Goal: Obtain resource: Download file/media

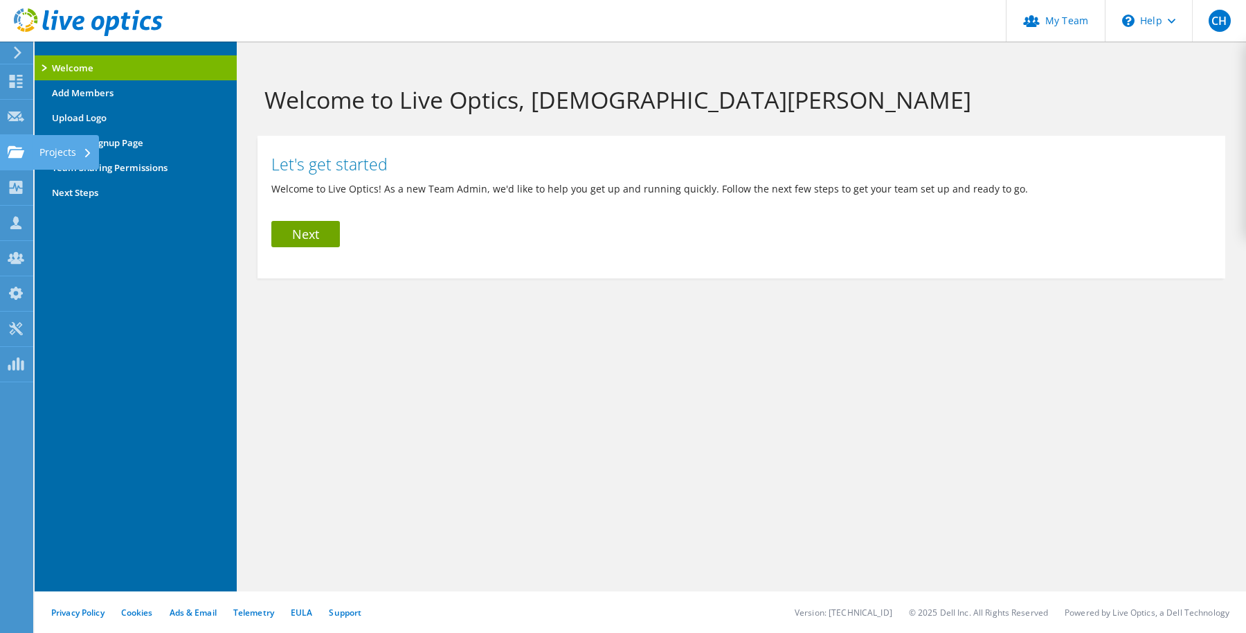
click at [53, 156] on div "Projects" at bounding box center [66, 152] width 66 height 35
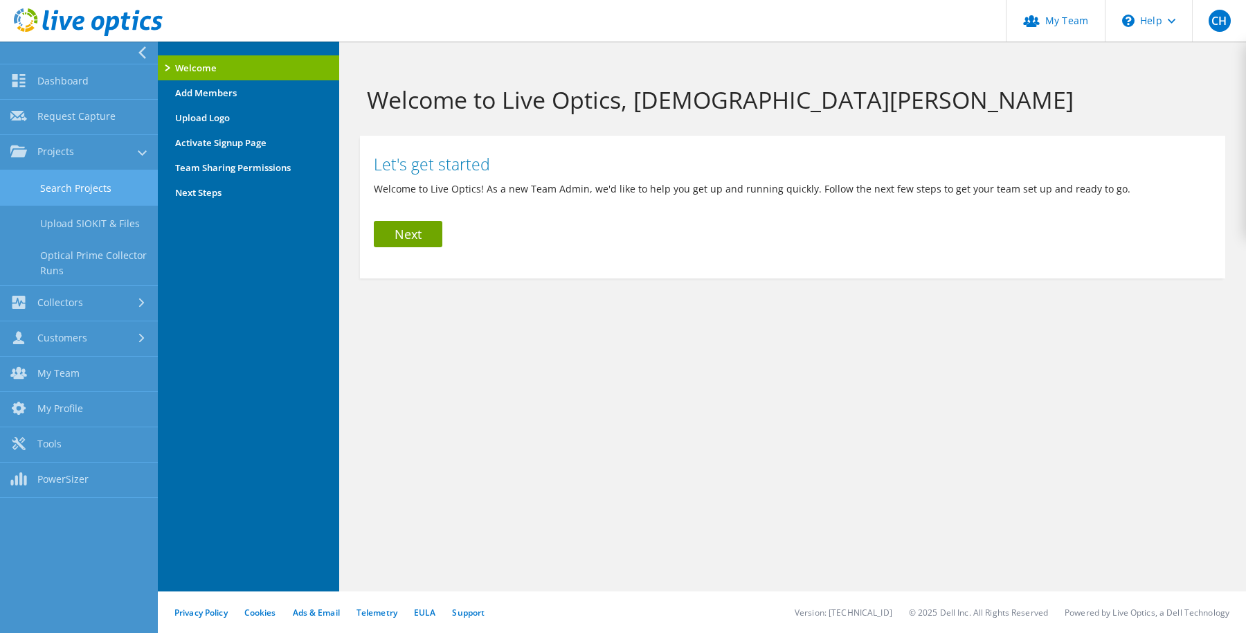
click at [80, 187] on link "Search Projects" at bounding box center [79, 187] width 158 height 35
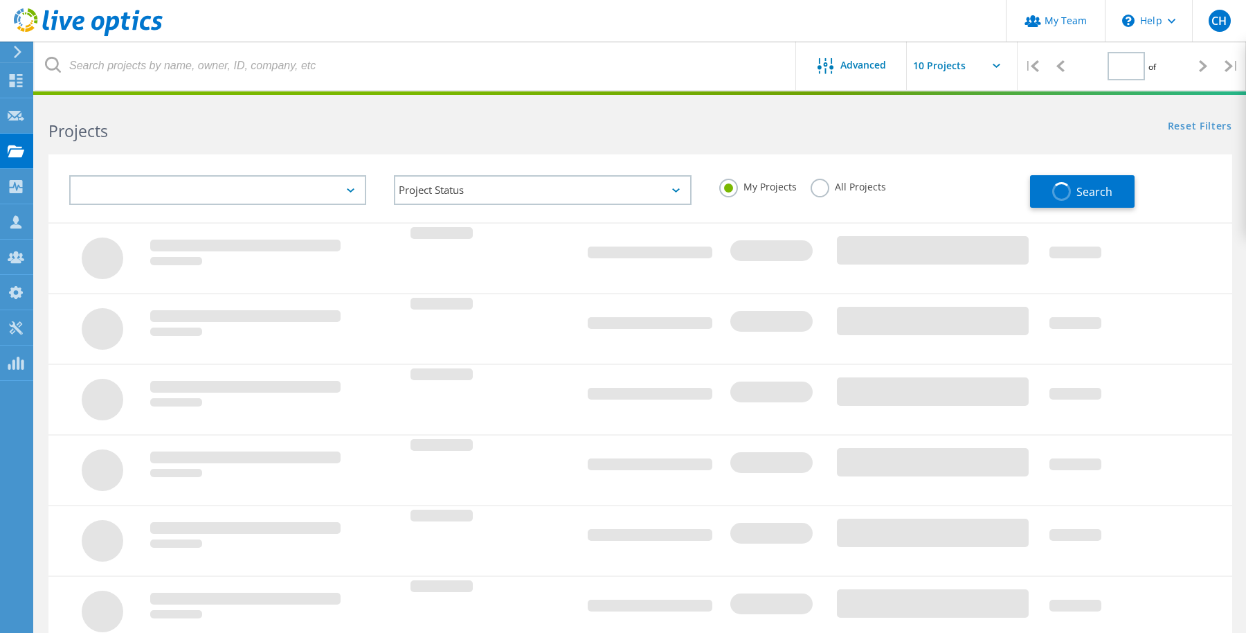
type input "1"
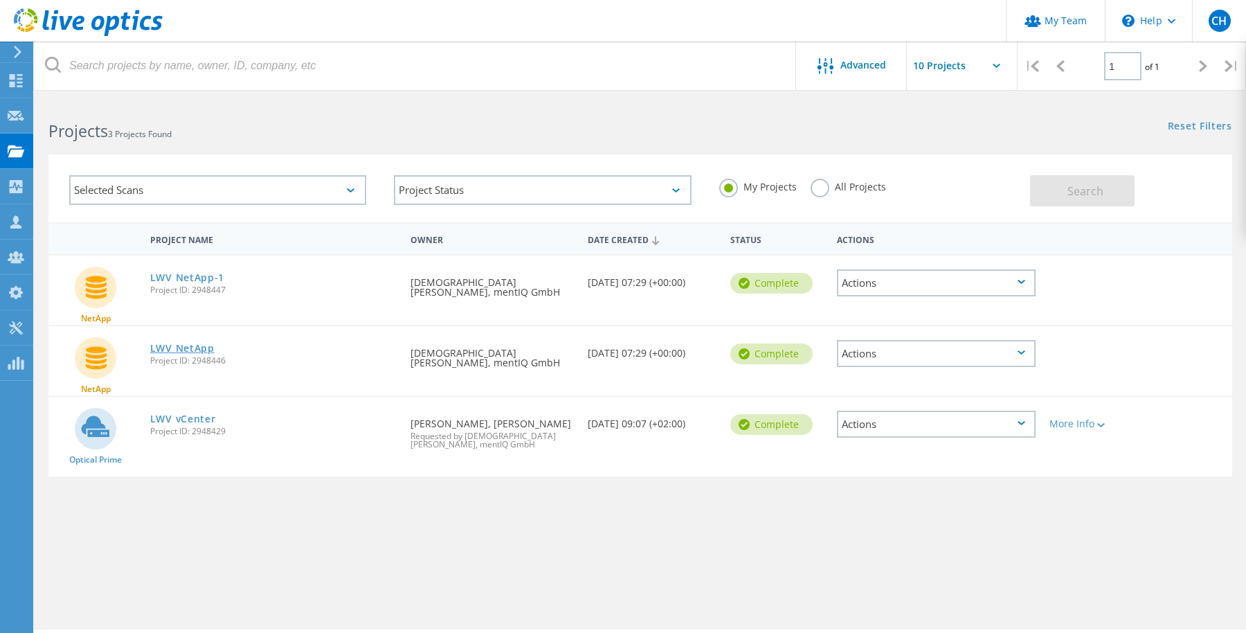
click at [199, 350] on link "LWV NetApp" at bounding box center [182, 348] width 64 height 10
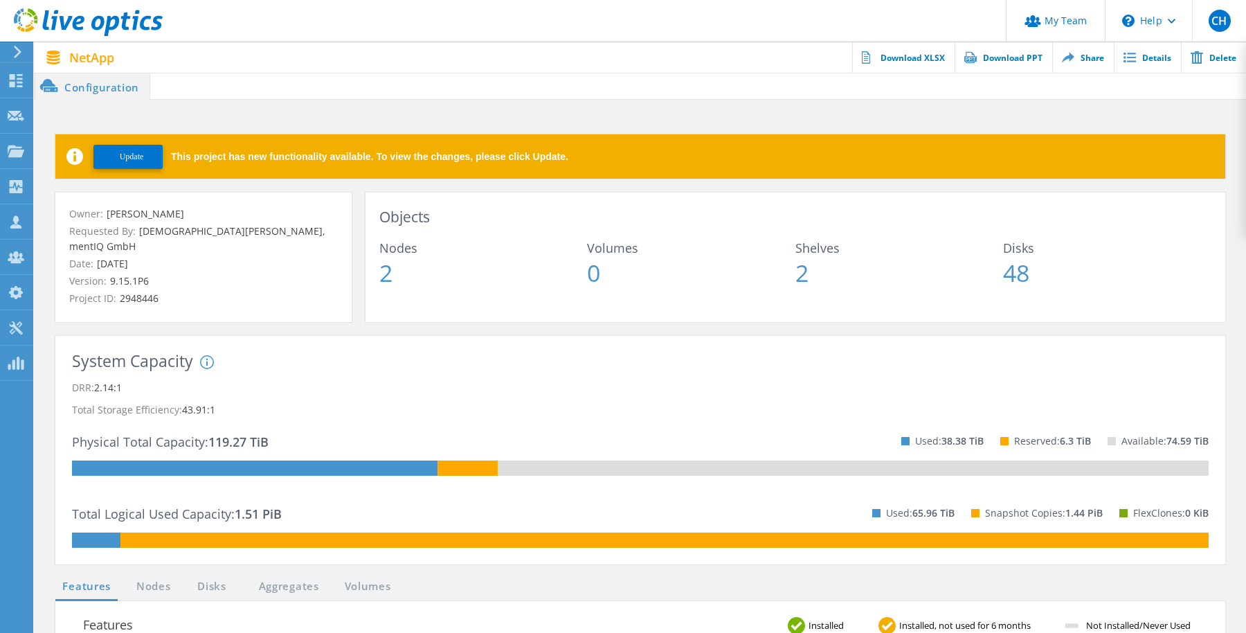
click at [131, 158] on span "Update" at bounding box center [132, 157] width 24 height 10
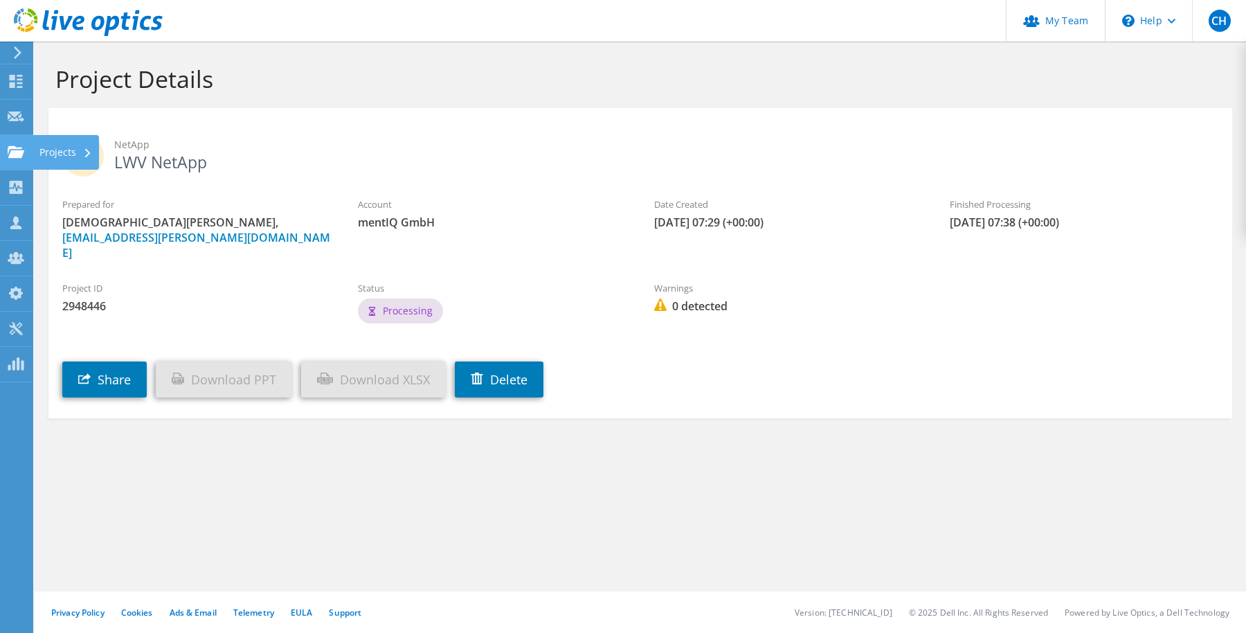
click at [50, 152] on div "Projects" at bounding box center [66, 152] width 66 height 35
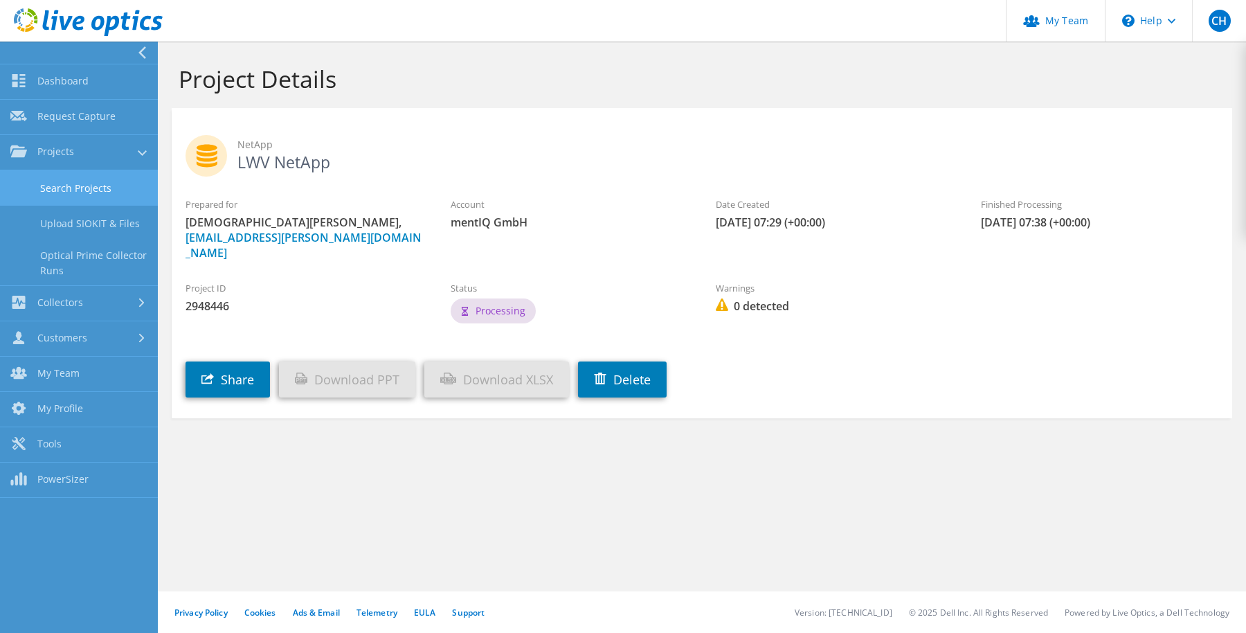
click at [56, 182] on link "Search Projects" at bounding box center [79, 187] width 158 height 35
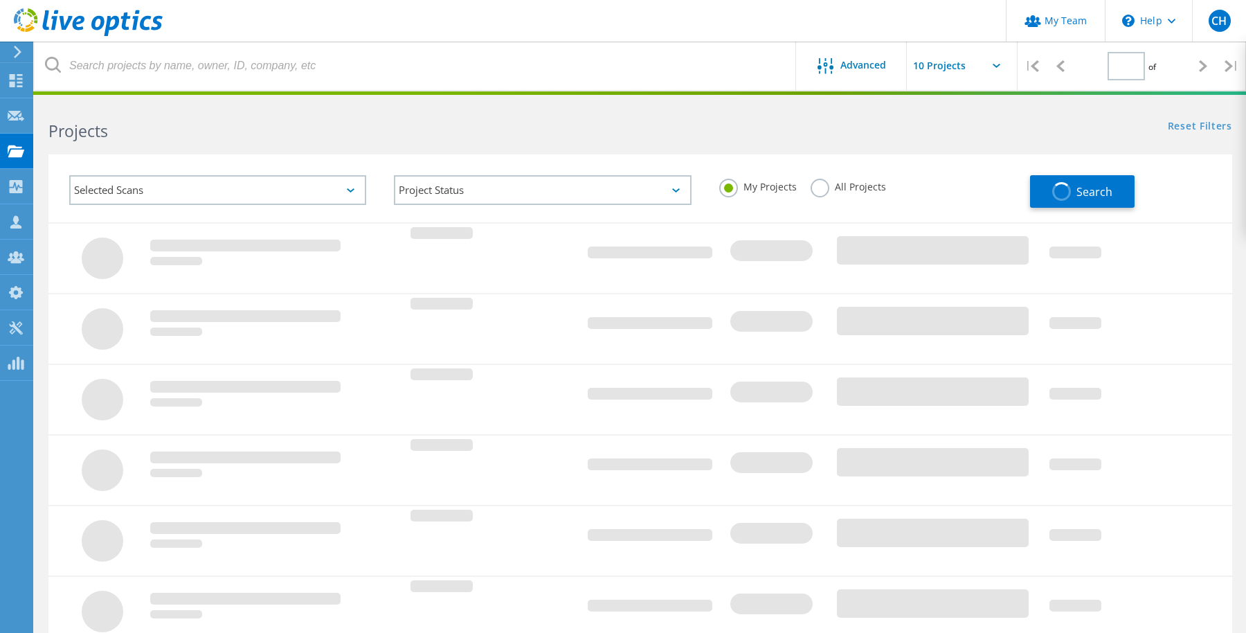
type input "1"
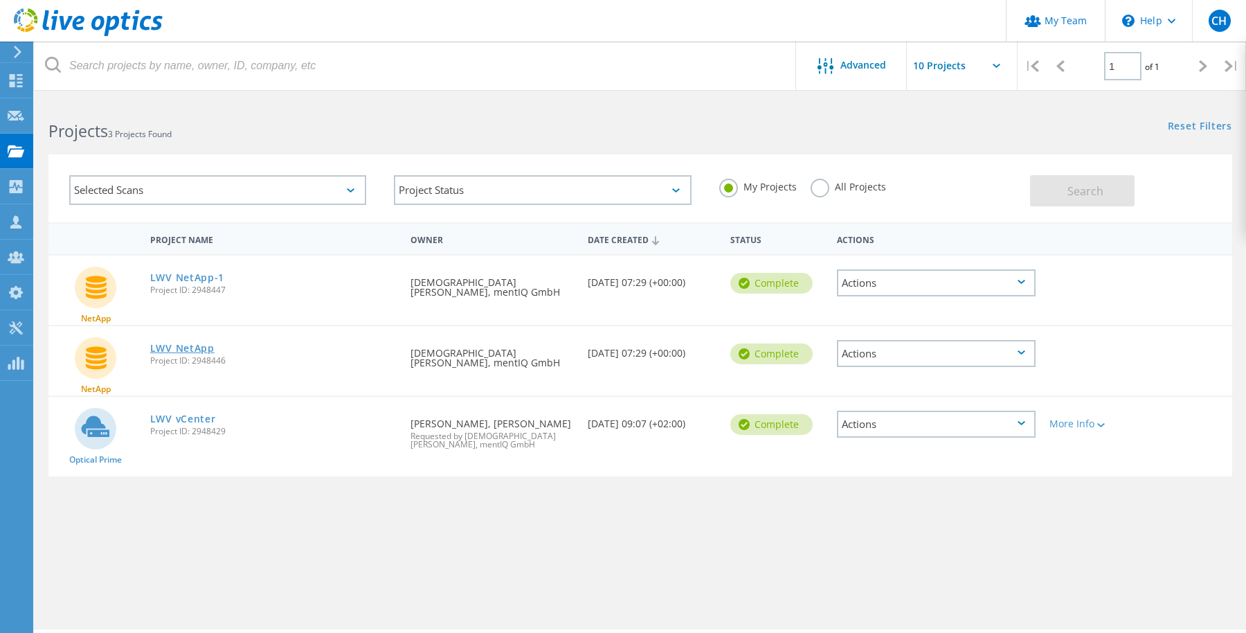
click at [172, 345] on link "LWV NetApp" at bounding box center [182, 348] width 64 height 10
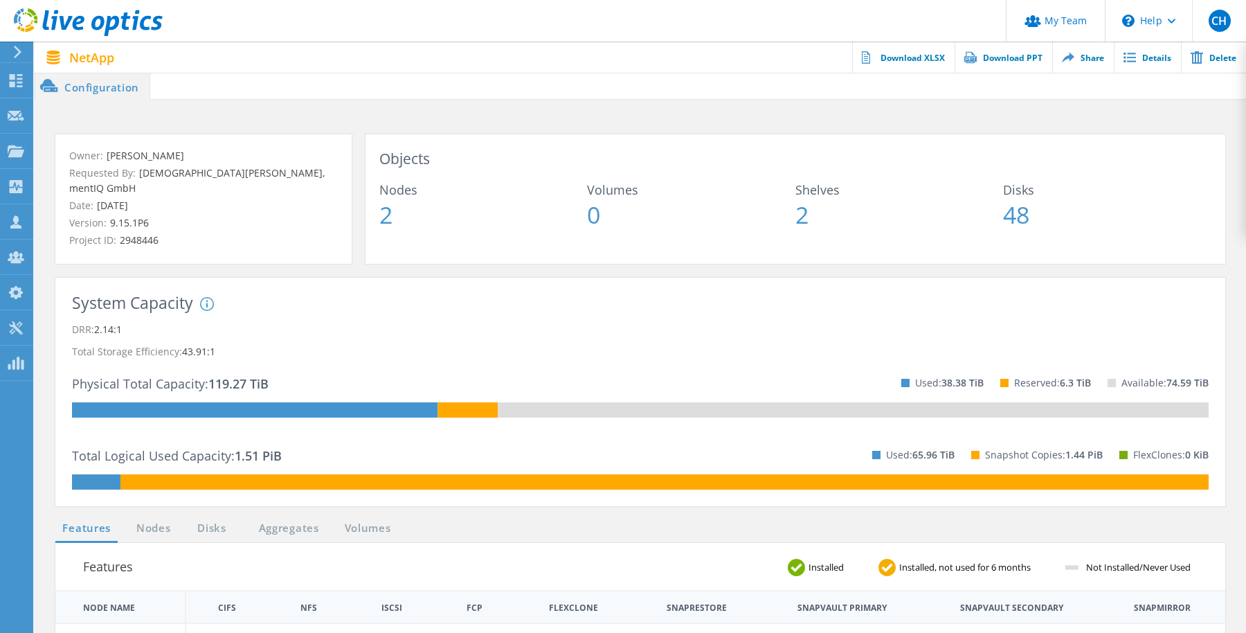
click at [514, 189] on span "Nodes" at bounding box center [483, 189] width 208 height 12
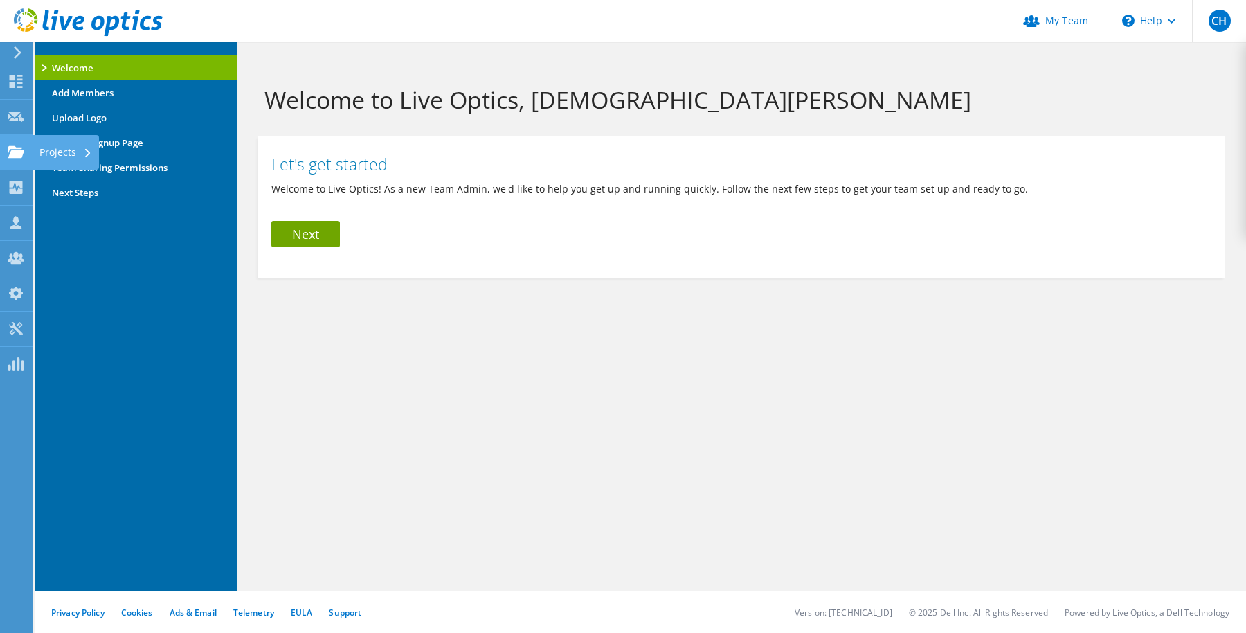
click at [66, 152] on div "Projects" at bounding box center [66, 152] width 66 height 35
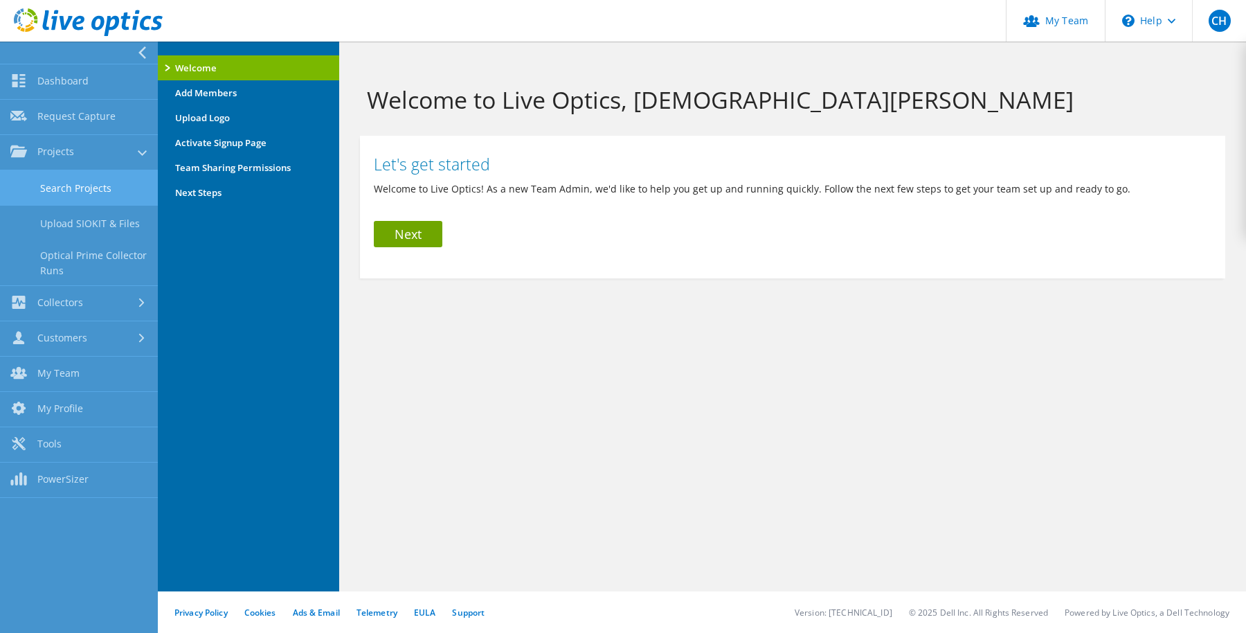
click at [75, 190] on link "Search Projects" at bounding box center [79, 187] width 158 height 35
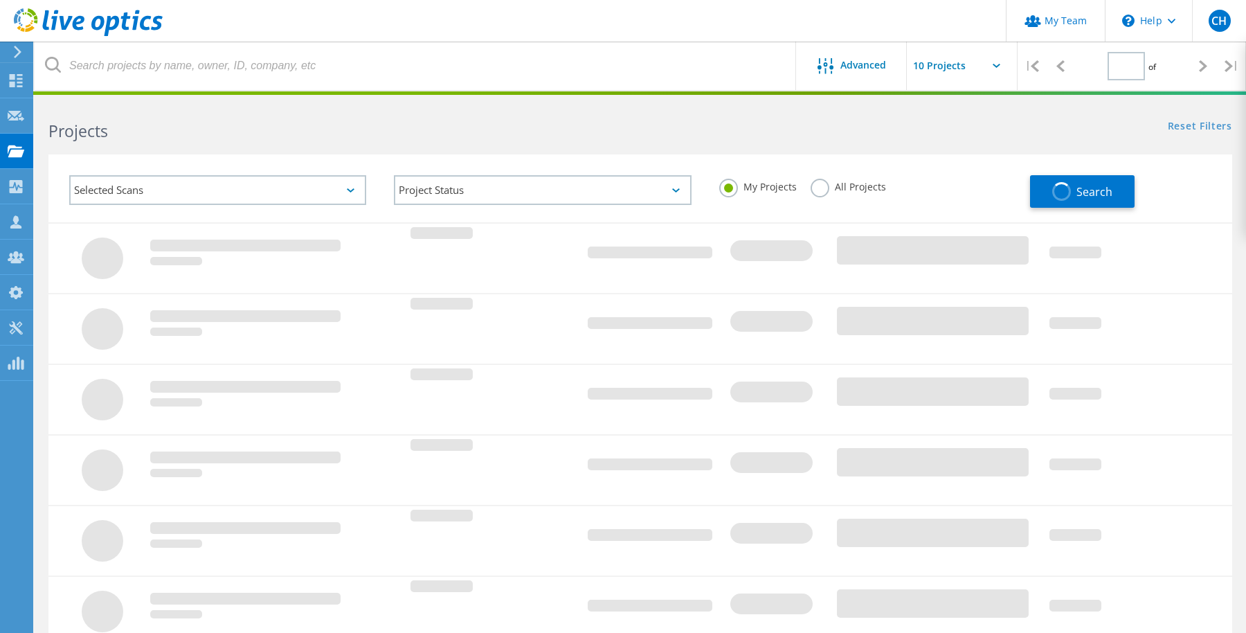
type input "1"
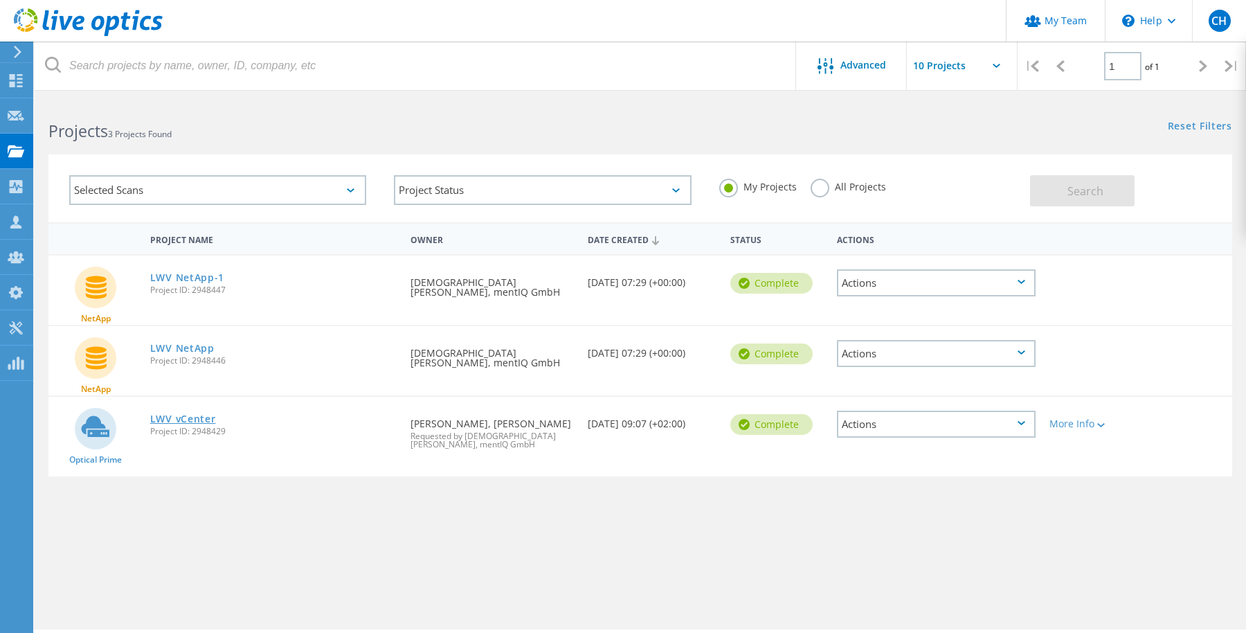
click at [187, 422] on link "LWV vCenter" at bounding box center [183, 419] width 66 height 10
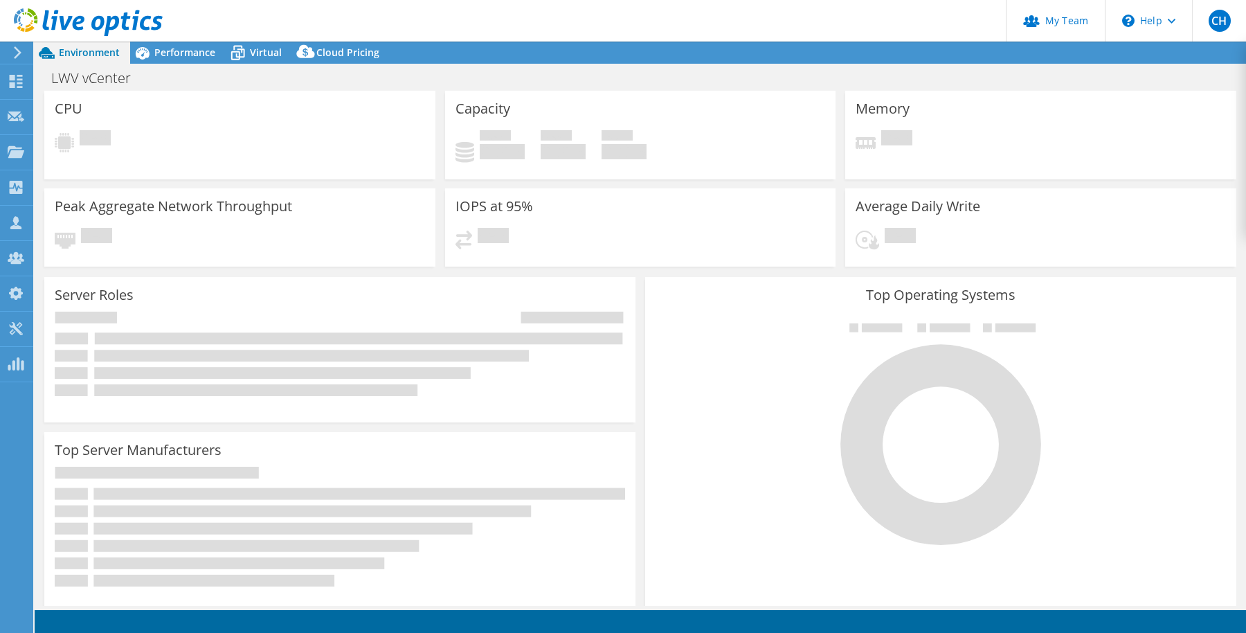
select select "EUFrankfurt"
select select "EUR"
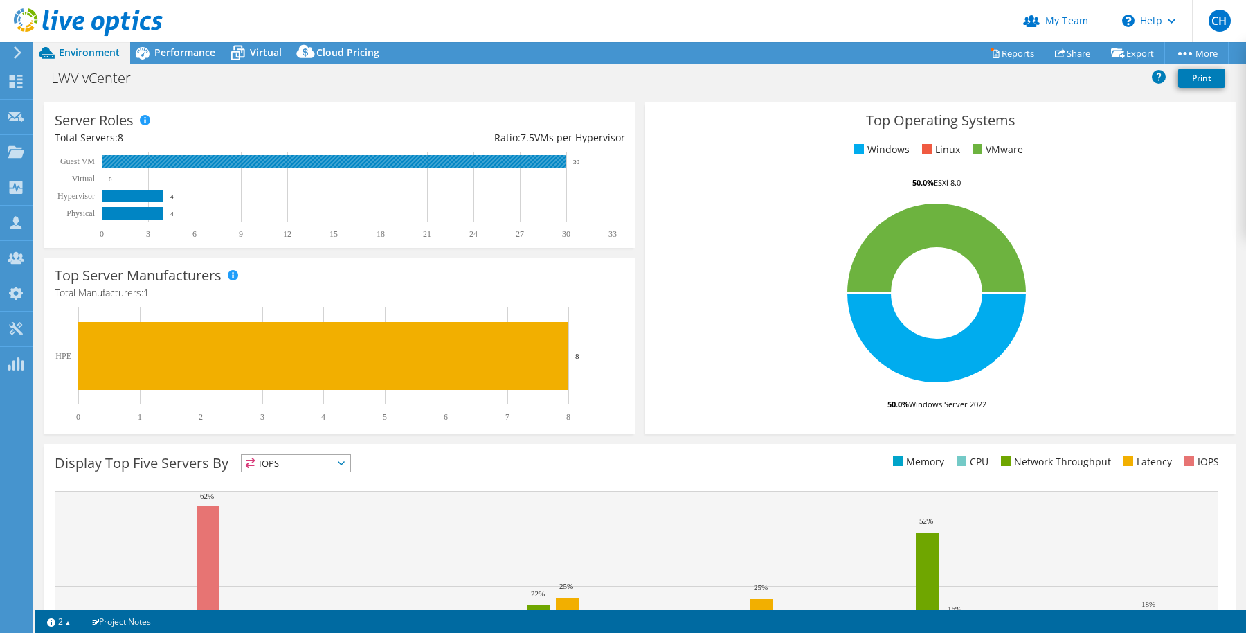
scroll to position [291, 0]
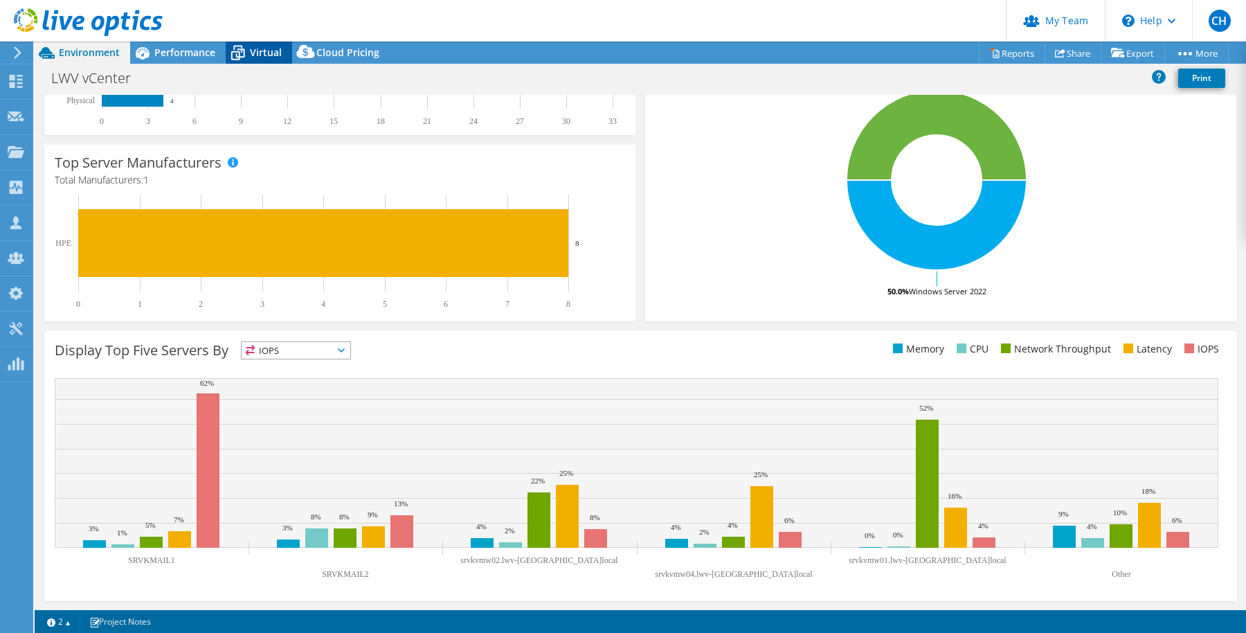
click at [266, 54] on span "Virtual" at bounding box center [266, 52] width 32 height 13
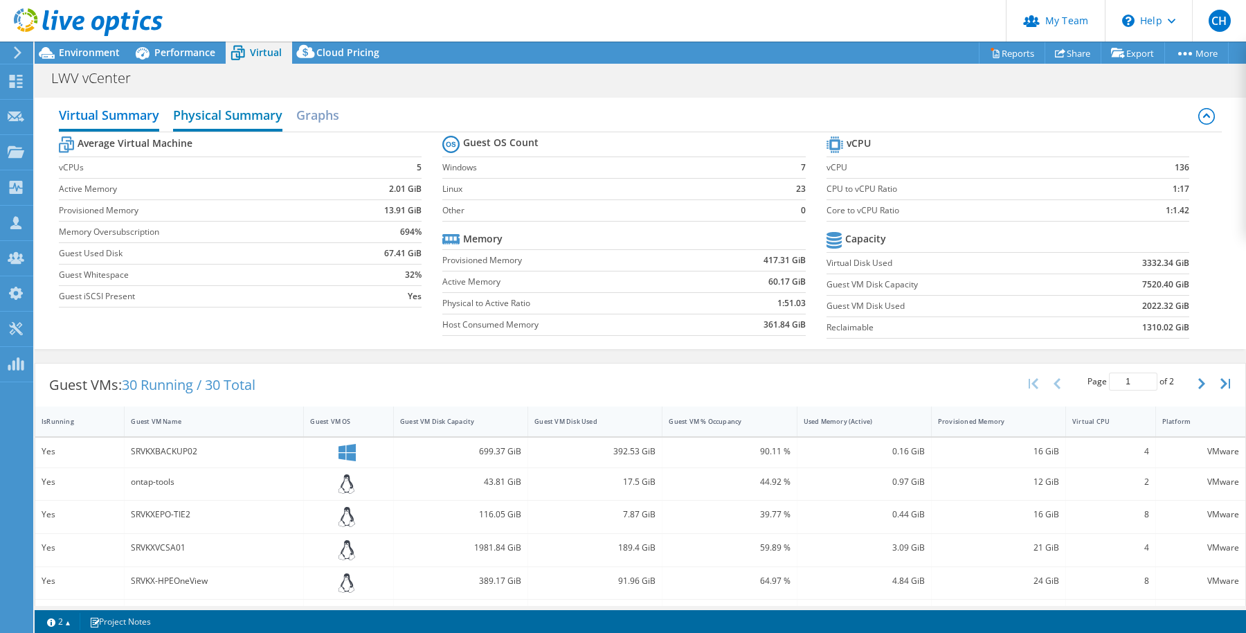
click at [245, 116] on h2 "Physical Summary" at bounding box center [227, 116] width 109 height 30
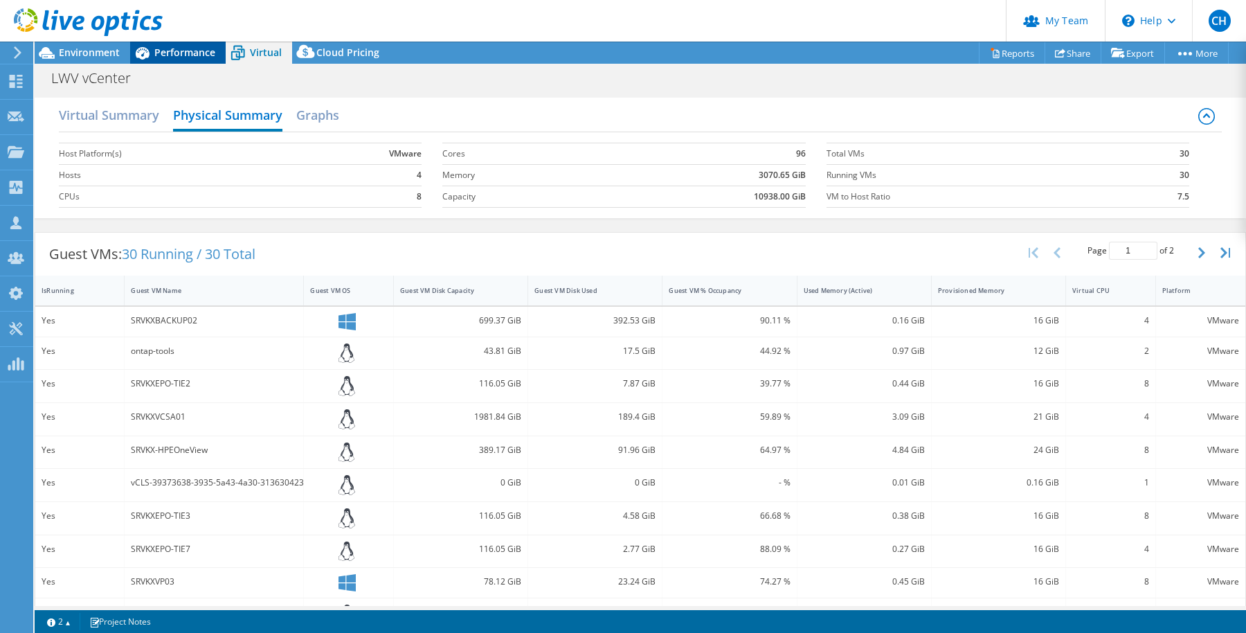
click at [183, 55] on span "Performance" at bounding box center [184, 52] width 61 height 13
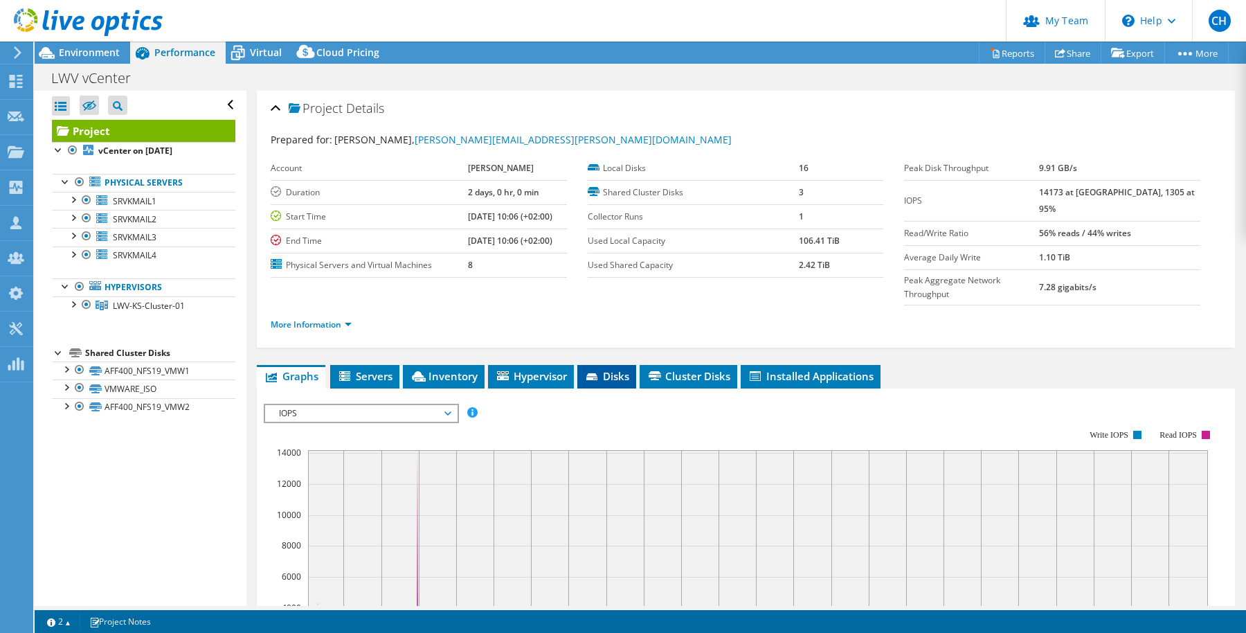
click at [617, 369] on span "Disks" at bounding box center [606, 376] width 45 height 14
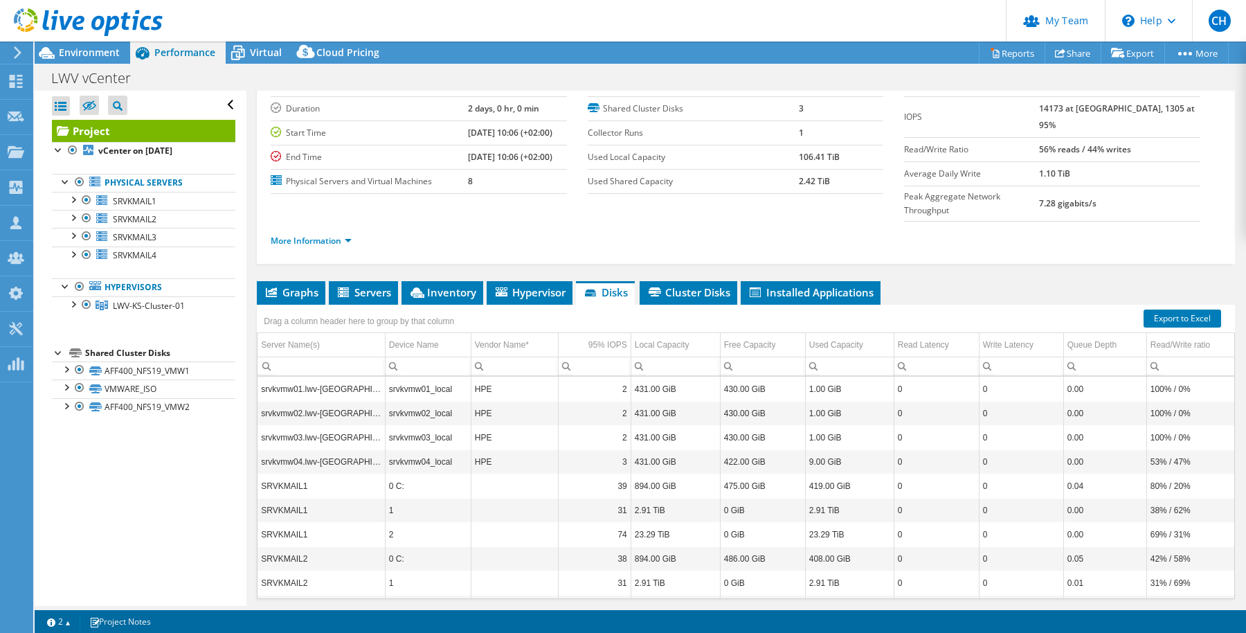
scroll to position [83, 0]
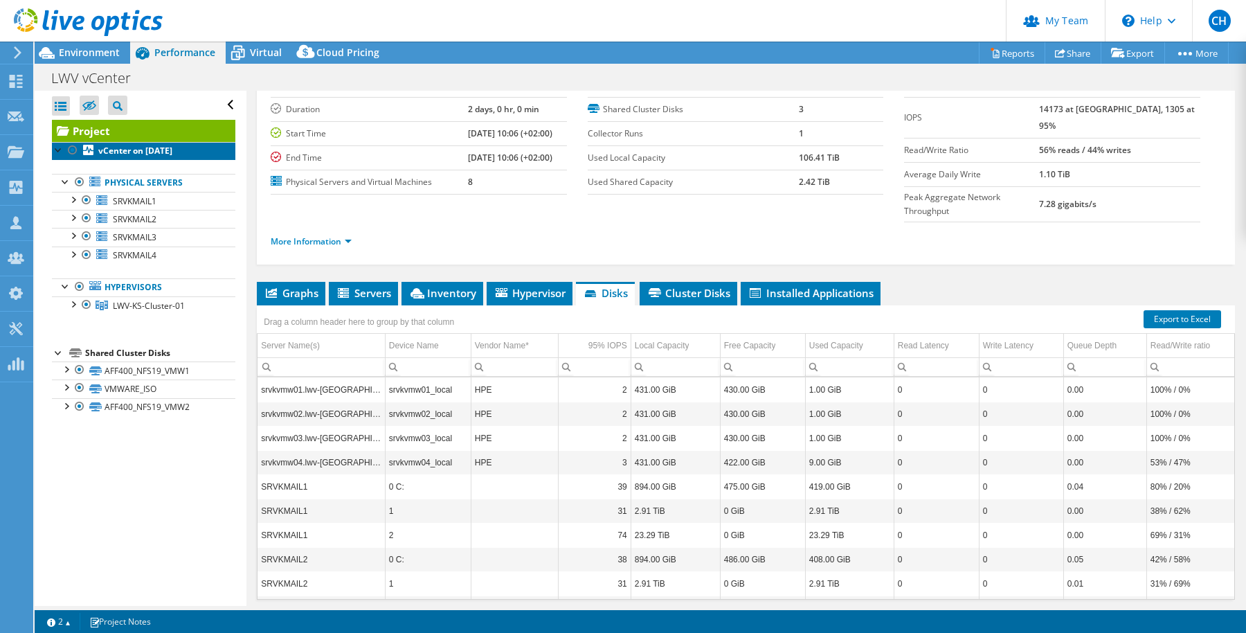
click at [147, 154] on b "vCenter on [DATE]" at bounding box center [135, 151] width 74 height 12
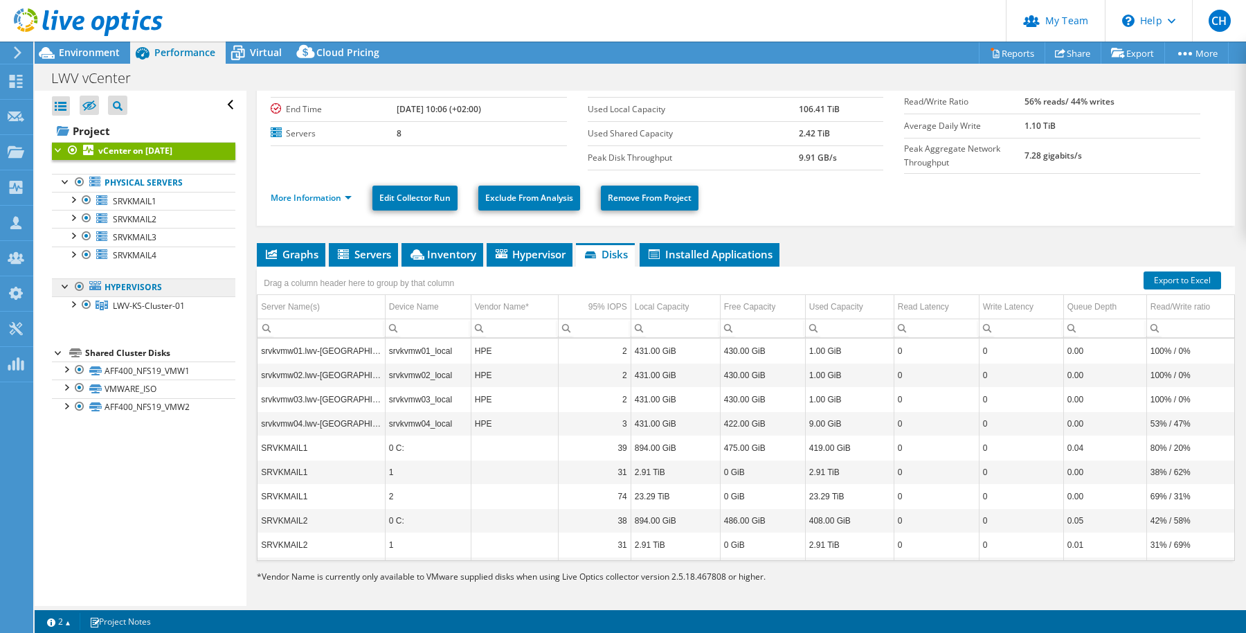
click at [140, 287] on link "Hypervisors" at bounding box center [143, 287] width 183 height 18
click at [74, 304] on div at bounding box center [73, 303] width 14 height 14
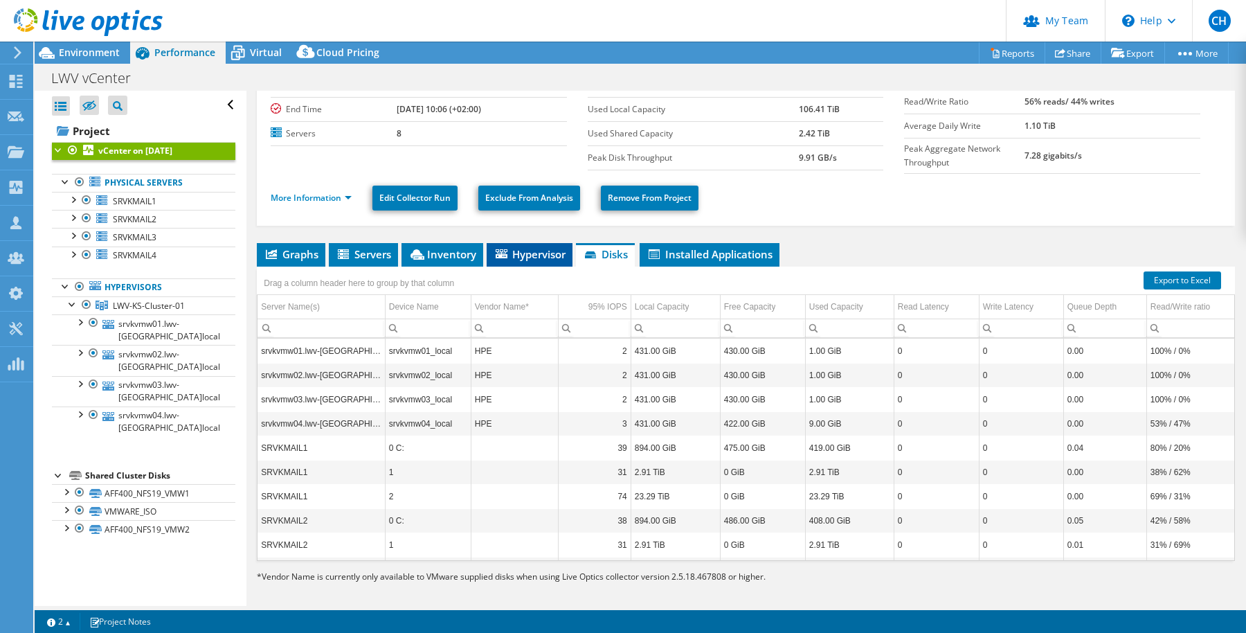
click at [536, 255] on span "Hypervisor" at bounding box center [530, 254] width 72 height 14
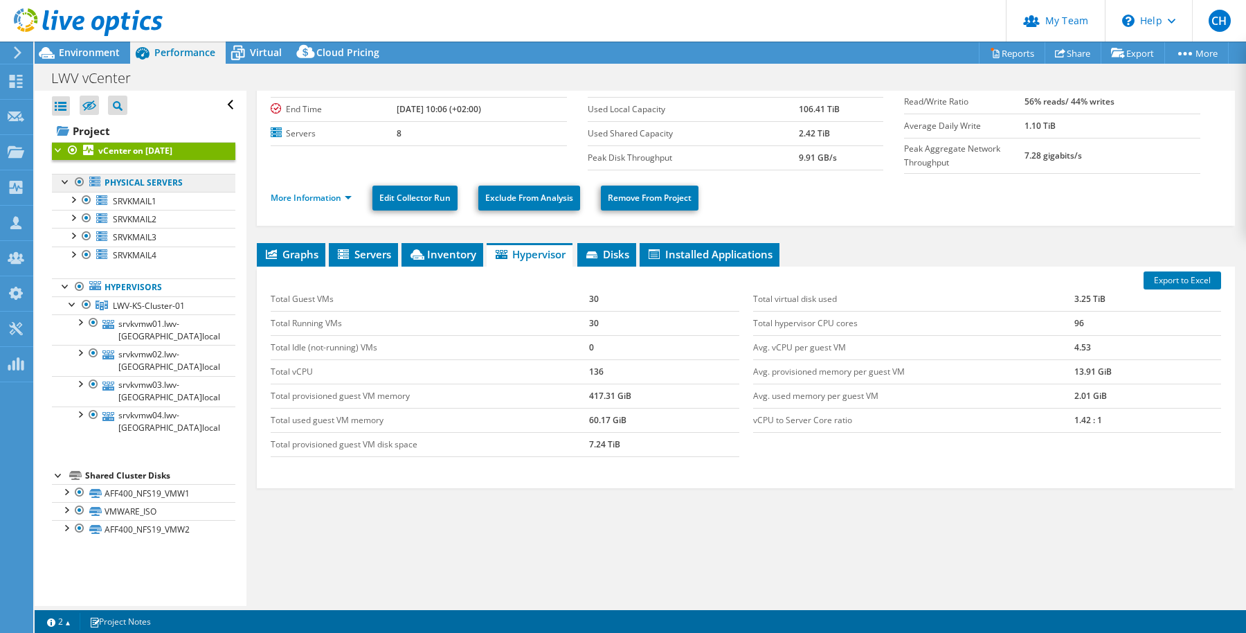
click at [140, 181] on link "Physical Servers" at bounding box center [143, 183] width 183 height 18
click at [99, 183] on icon at bounding box center [94, 182] width 11 height 10
click at [129, 183] on link "Physical Servers" at bounding box center [143, 183] width 183 height 18
click at [97, 186] on icon at bounding box center [94, 182] width 11 height 10
click at [303, 253] on span "Graphs" at bounding box center [291, 254] width 55 height 14
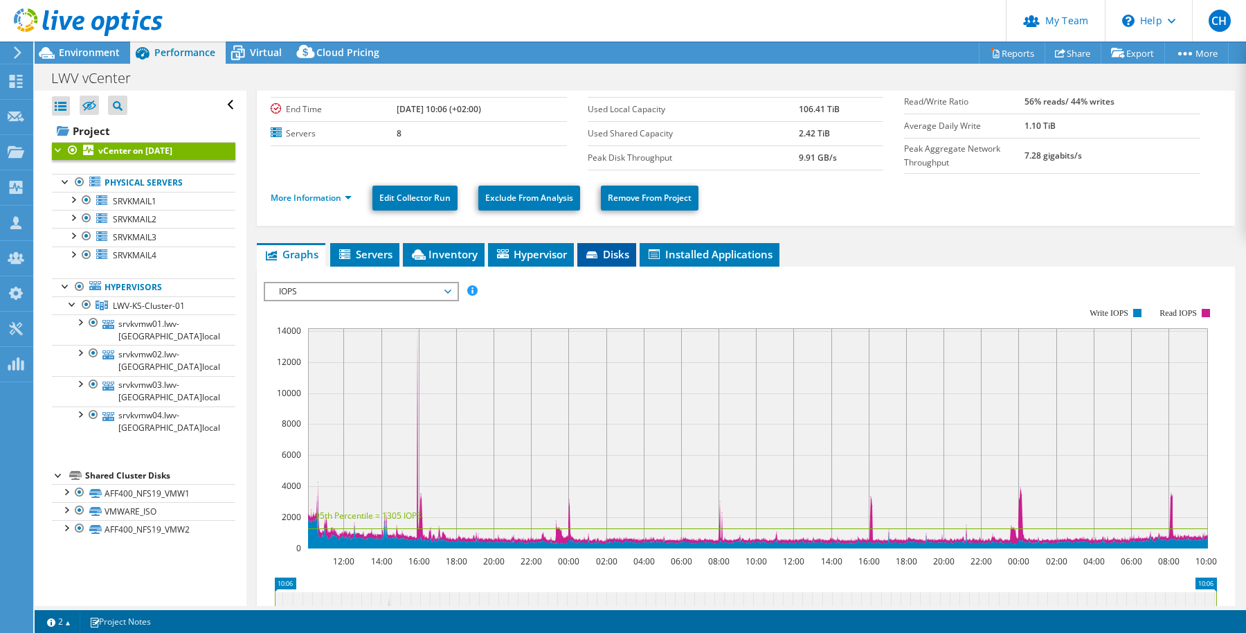
click at [606, 254] on span "Disks" at bounding box center [606, 254] width 45 height 14
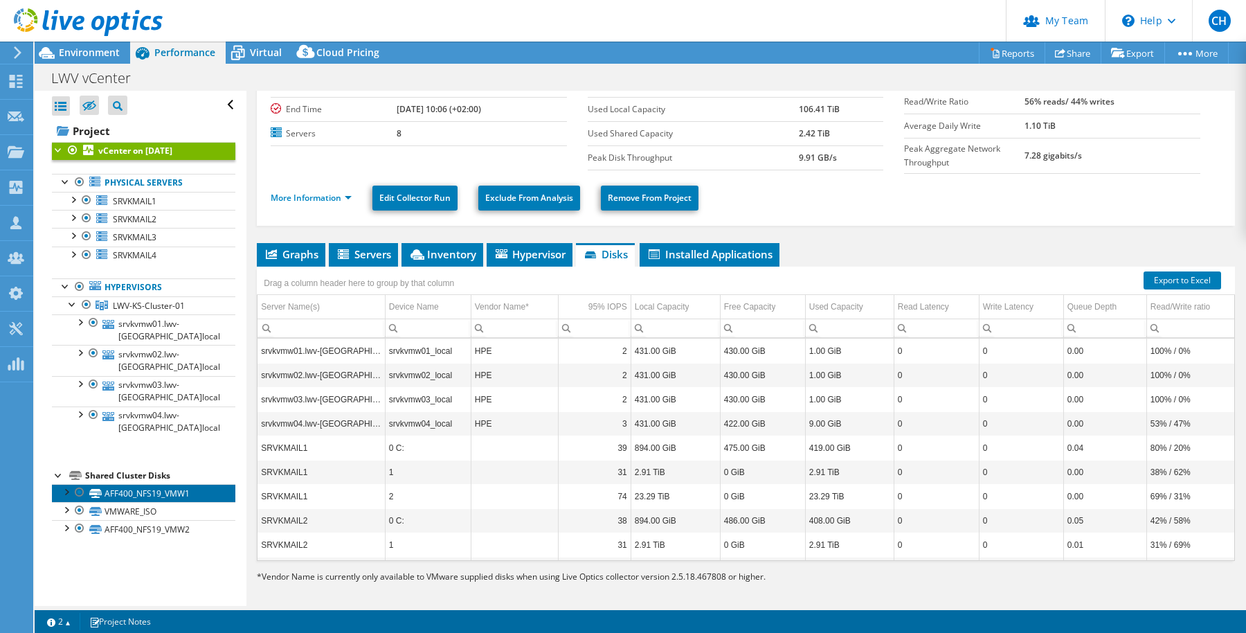
click at [120, 492] on link "AFF400_NFS19_VMW1" at bounding box center [143, 493] width 183 height 18
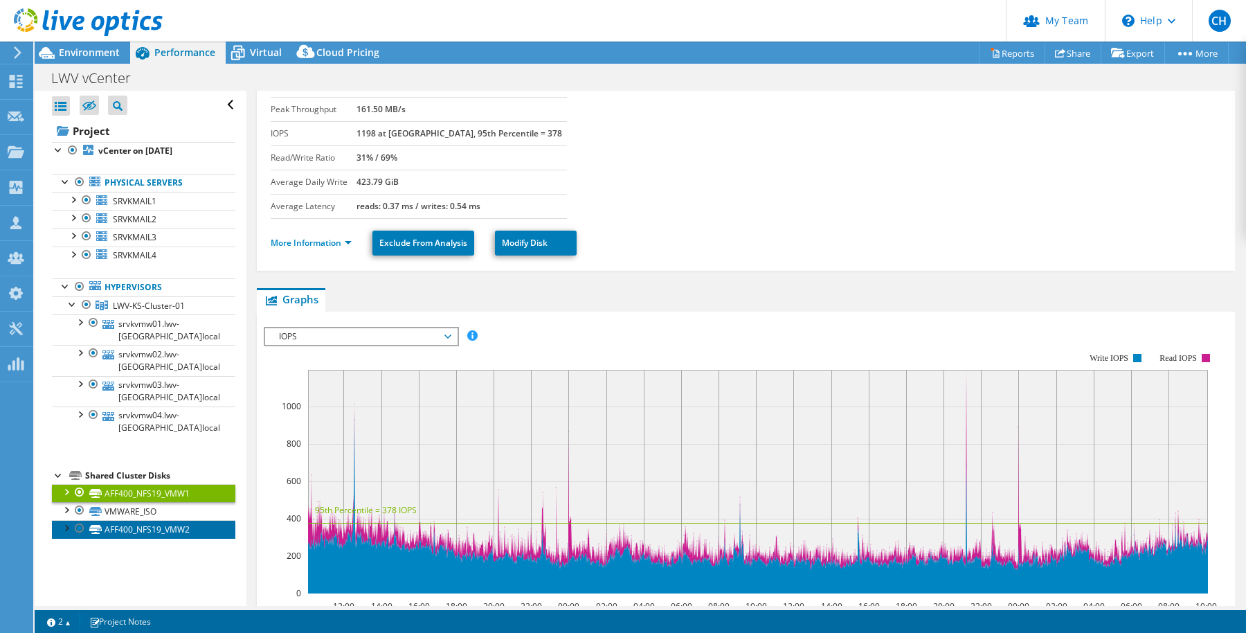
click at [116, 526] on link "AFF400_NFS19_VMW2" at bounding box center [143, 529] width 183 height 18
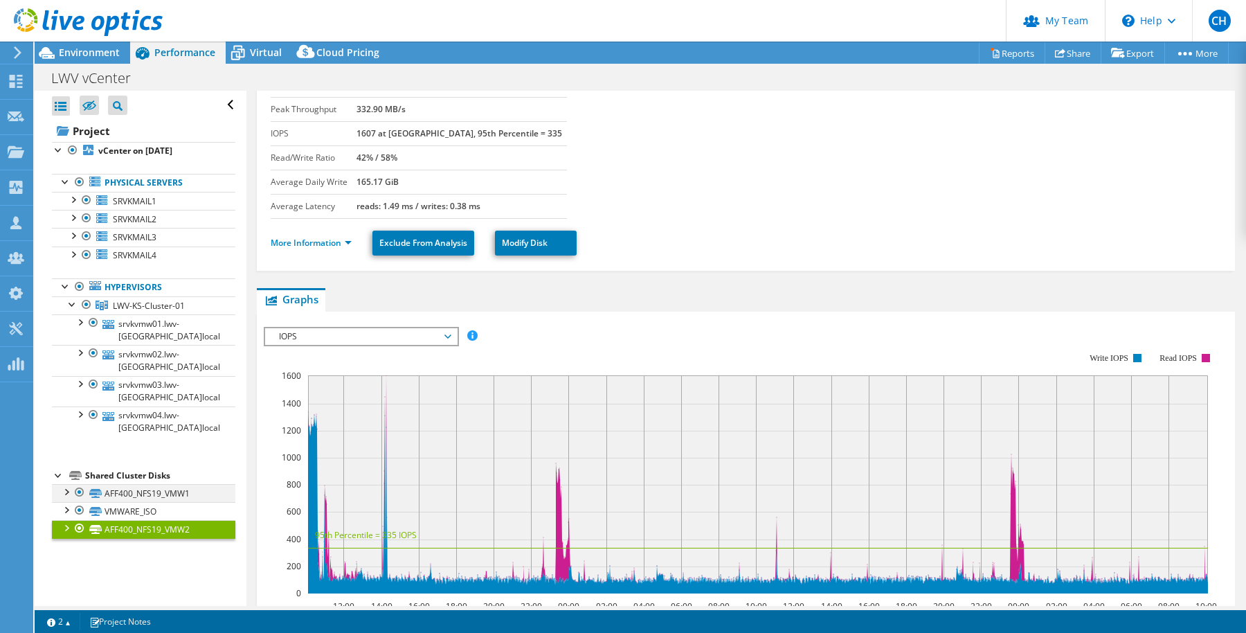
click at [71, 492] on div at bounding box center [66, 491] width 14 height 14
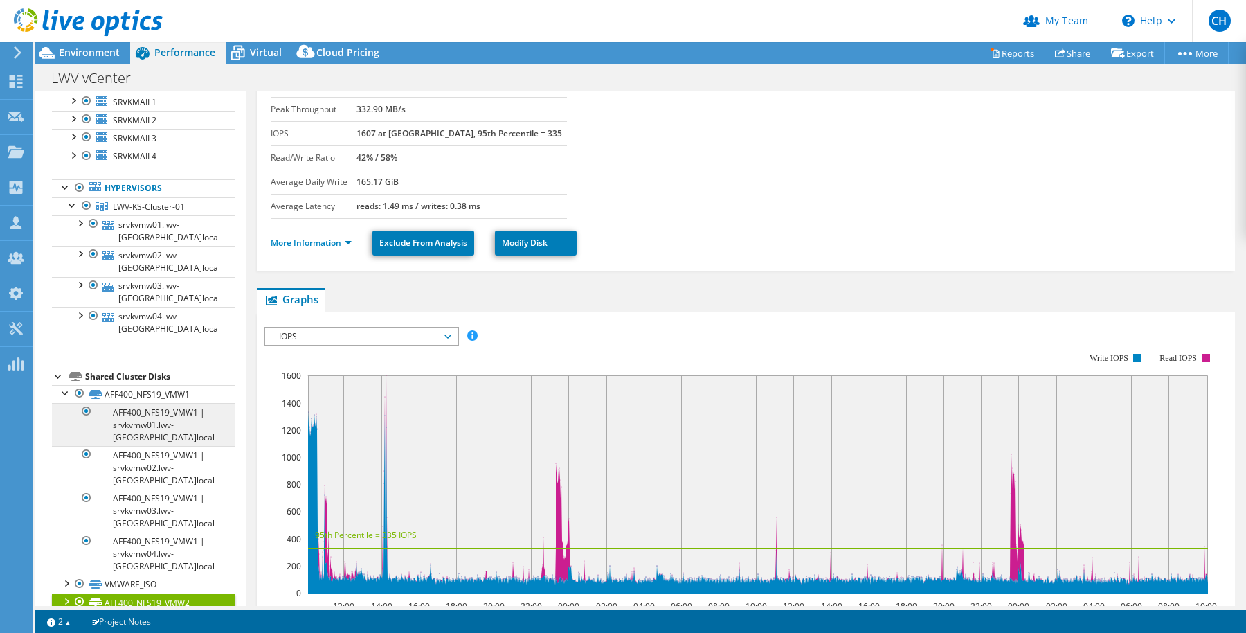
scroll to position [121, 0]
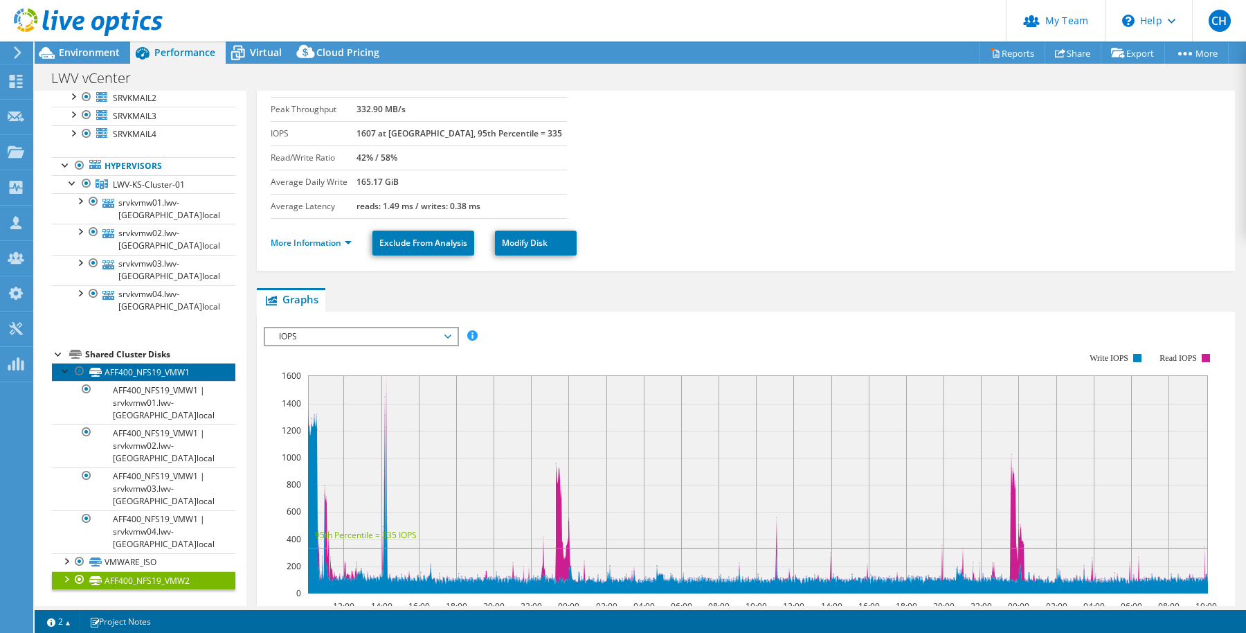
click at [135, 370] on link "AFF400_NFS19_VMW1" at bounding box center [143, 372] width 183 height 18
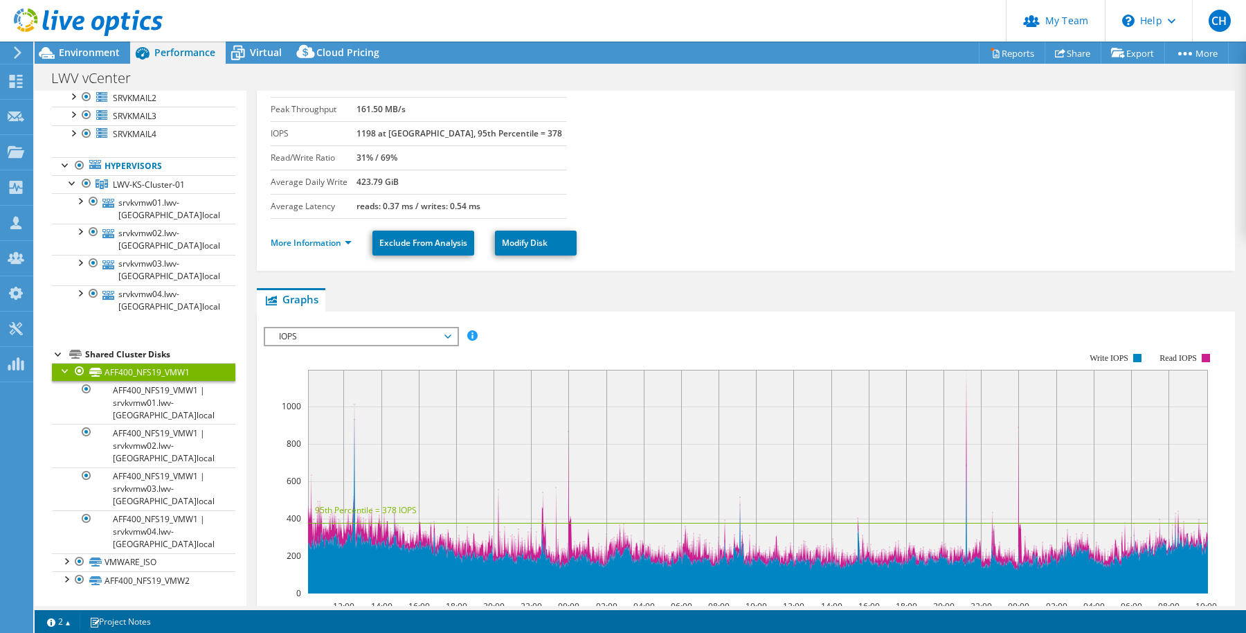
click at [60, 366] on div at bounding box center [66, 370] width 14 height 14
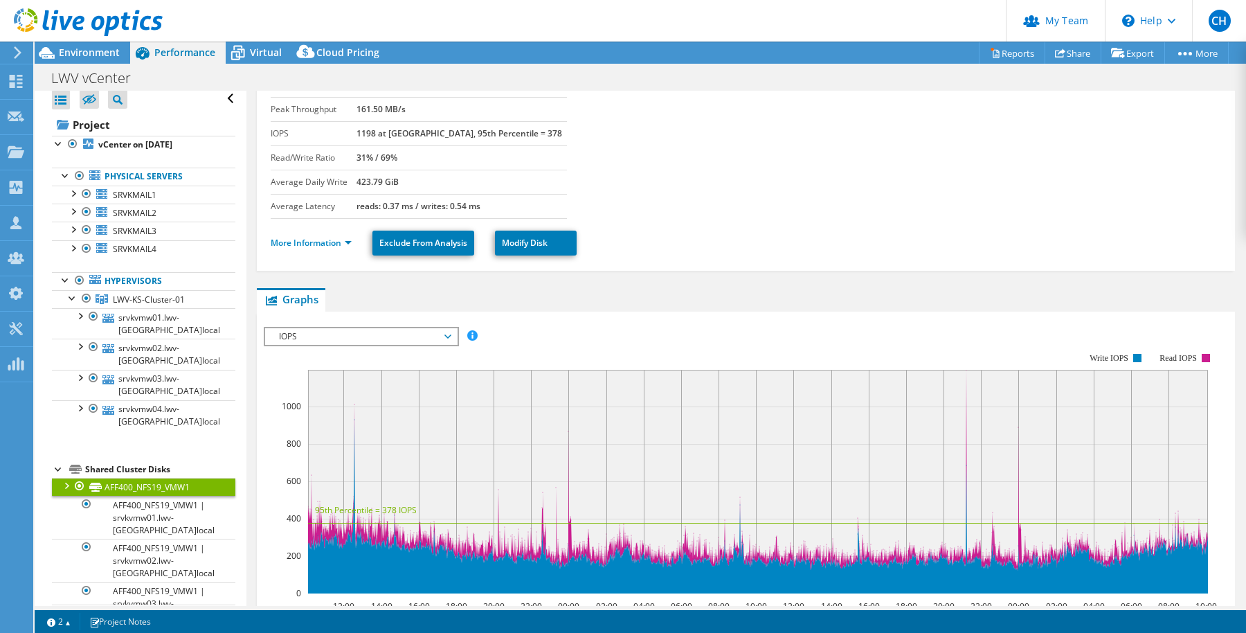
scroll to position [0, 0]
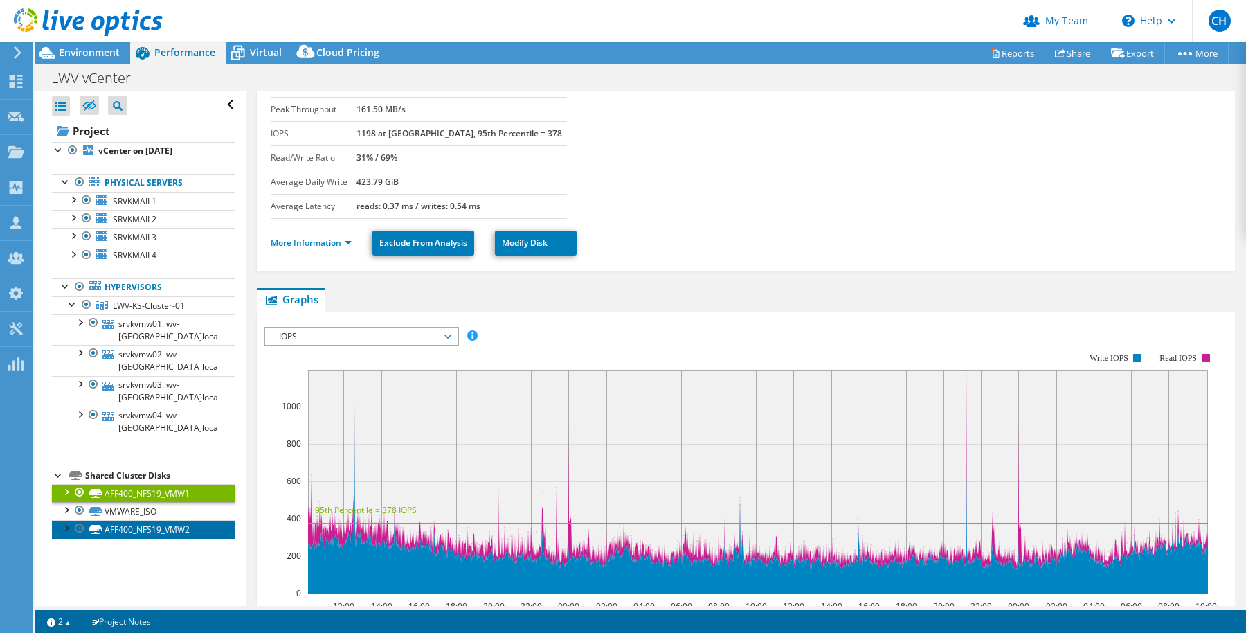
click at [125, 531] on link "AFF400_NFS19_VMW2" at bounding box center [143, 529] width 183 height 18
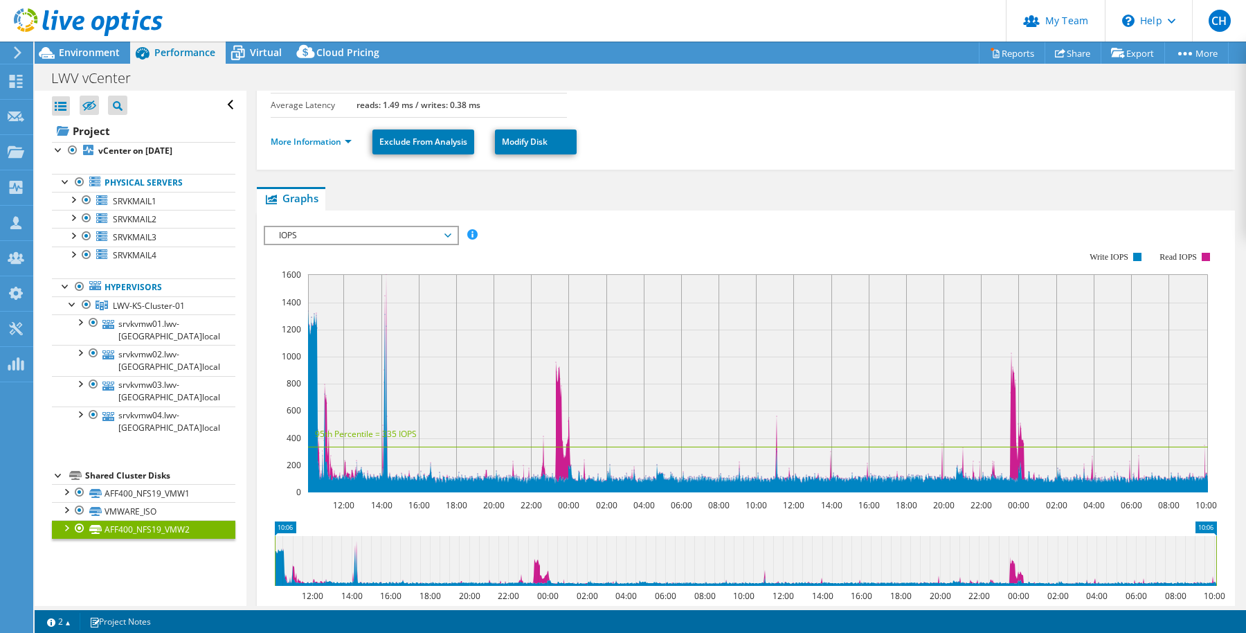
scroll to position [370, 0]
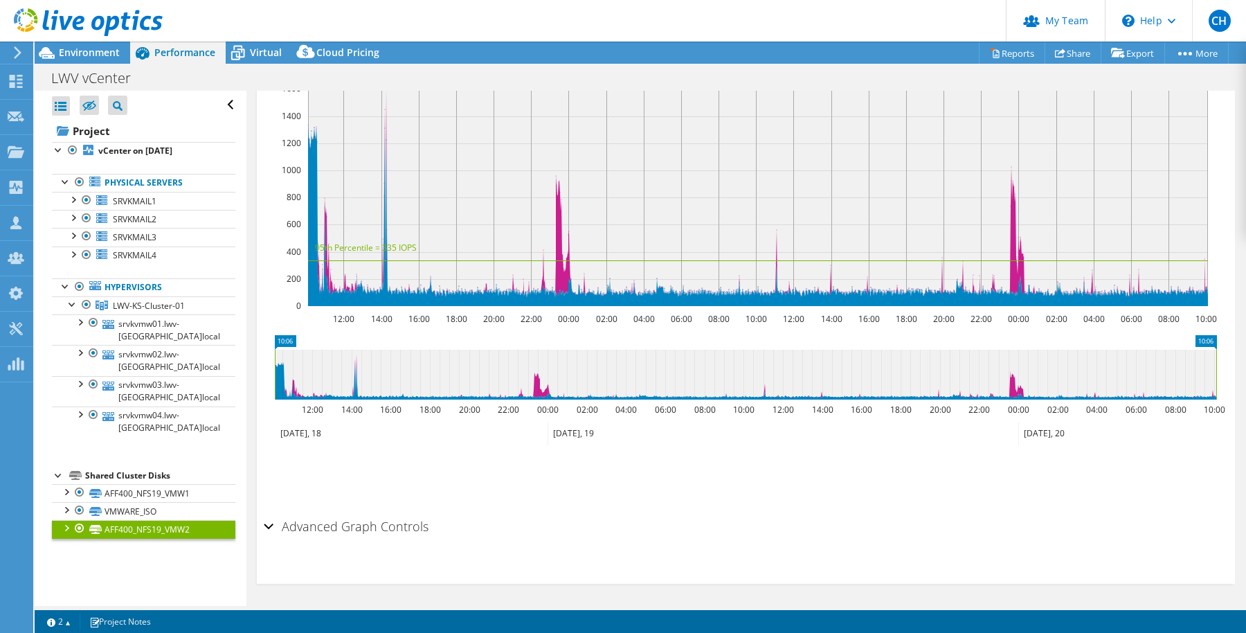
click at [57, 475] on div at bounding box center [59, 474] width 14 height 14
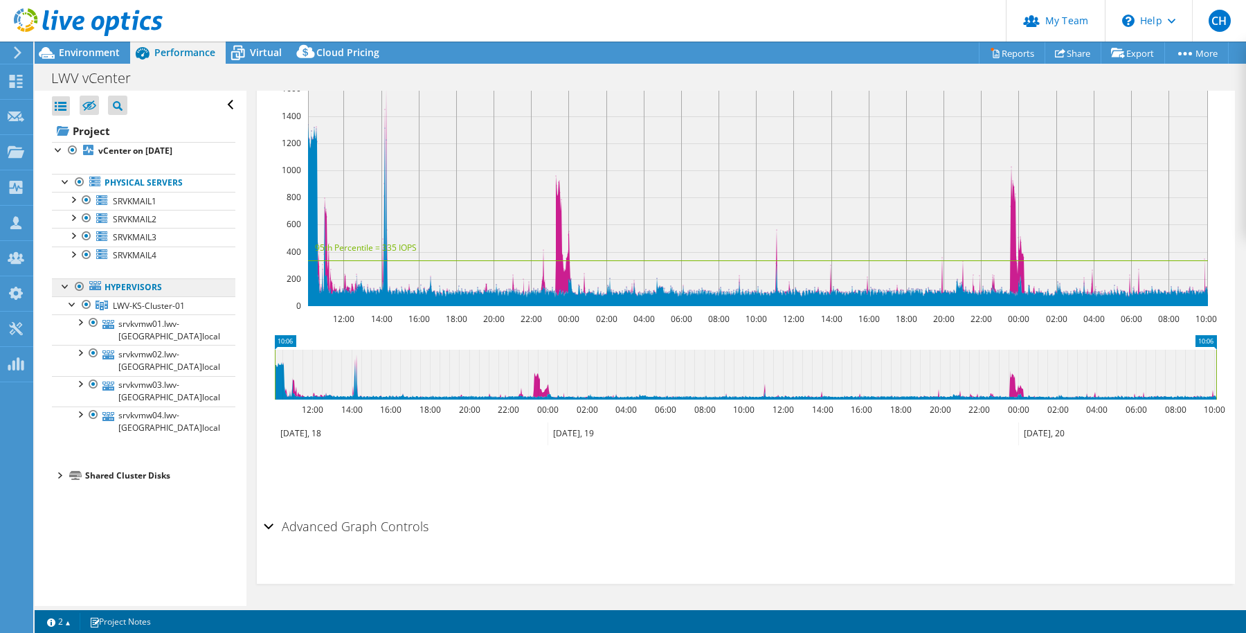
click at [141, 291] on link "Hypervisors" at bounding box center [143, 287] width 183 height 18
click at [82, 181] on div at bounding box center [80, 182] width 14 height 17
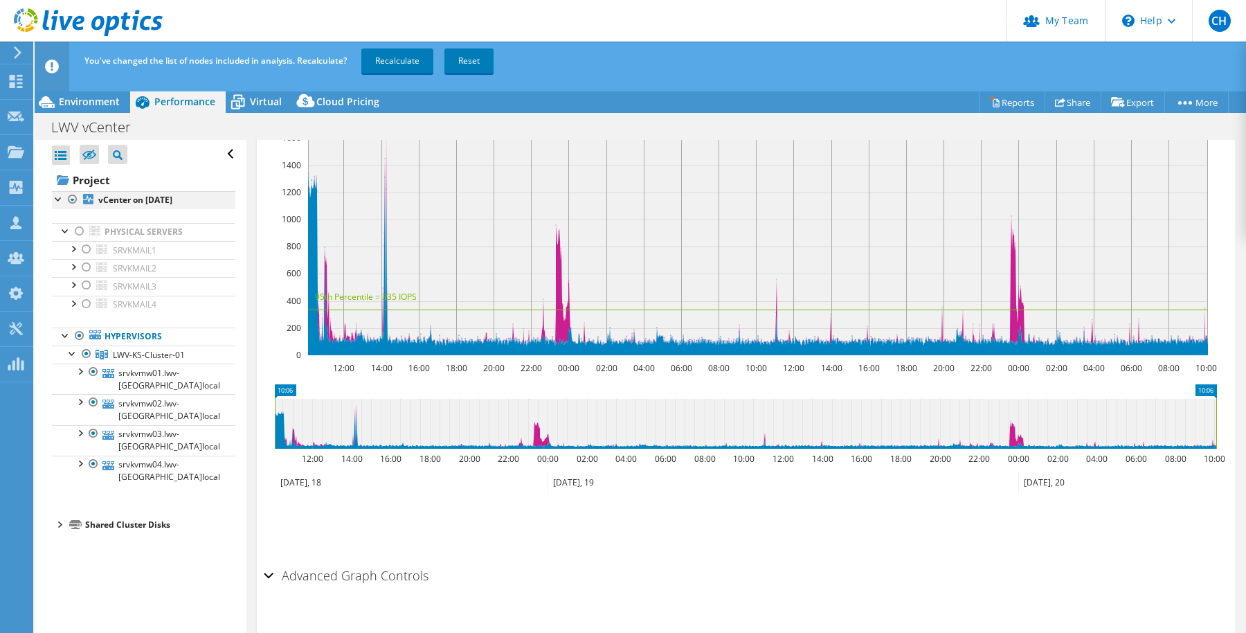
click at [55, 195] on div at bounding box center [59, 198] width 14 height 14
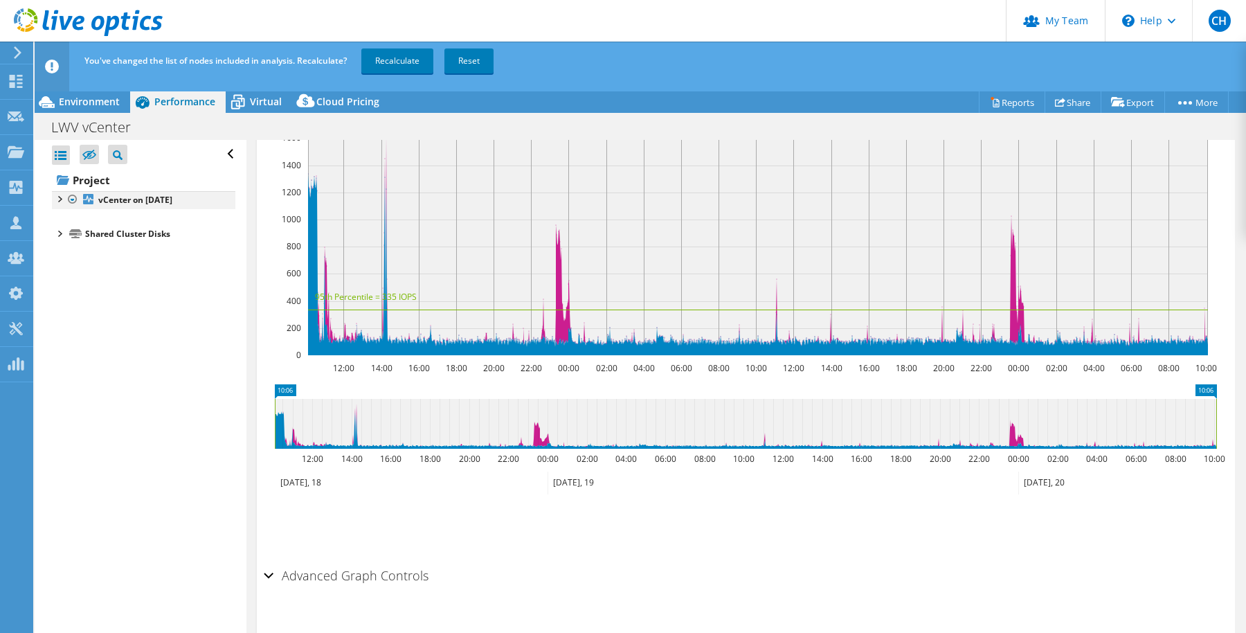
click at [55, 195] on div at bounding box center [59, 198] width 14 height 14
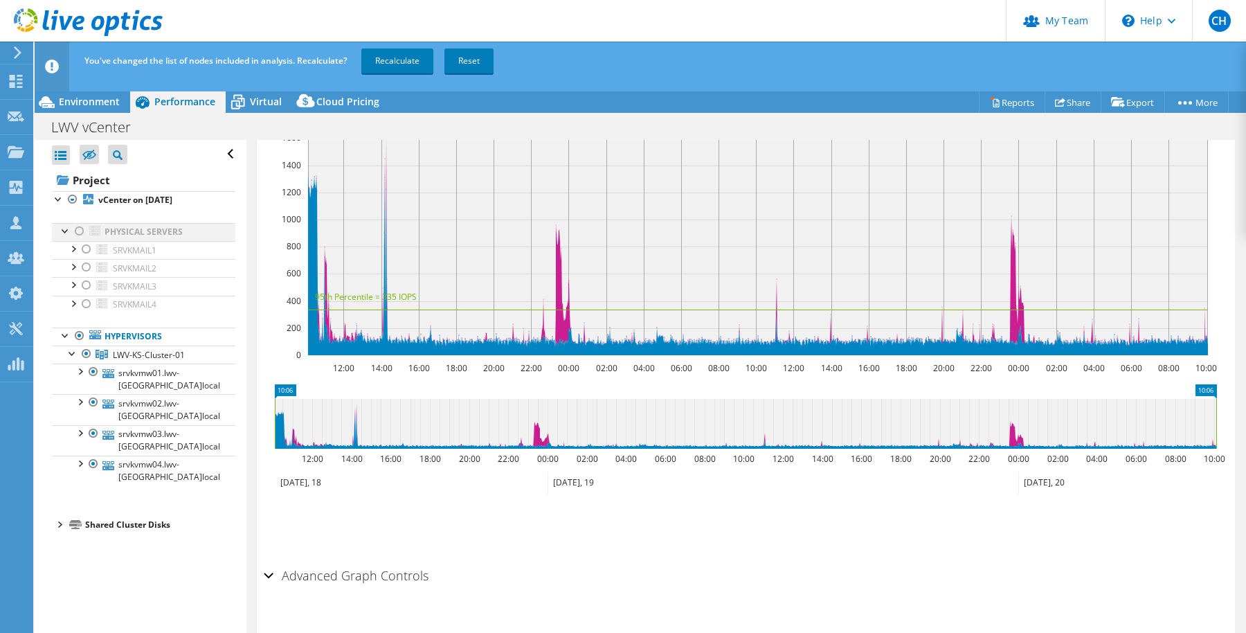
click at [81, 233] on div at bounding box center [80, 231] width 14 height 17
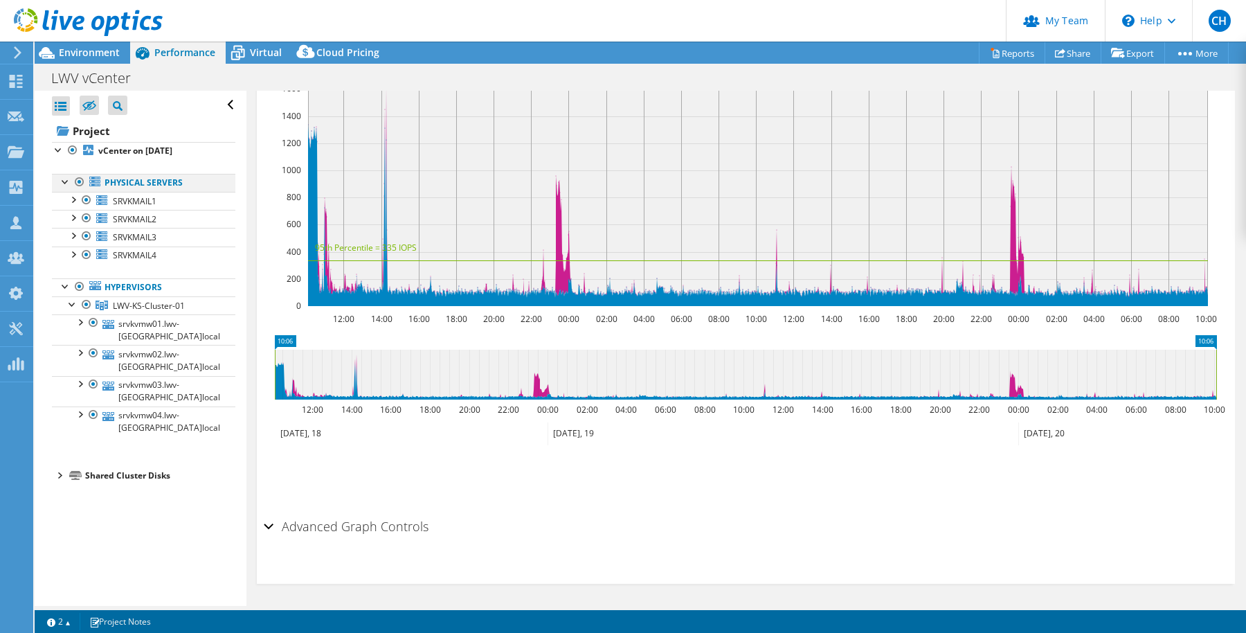
click at [79, 182] on div at bounding box center [80, 182] width 14 height 17
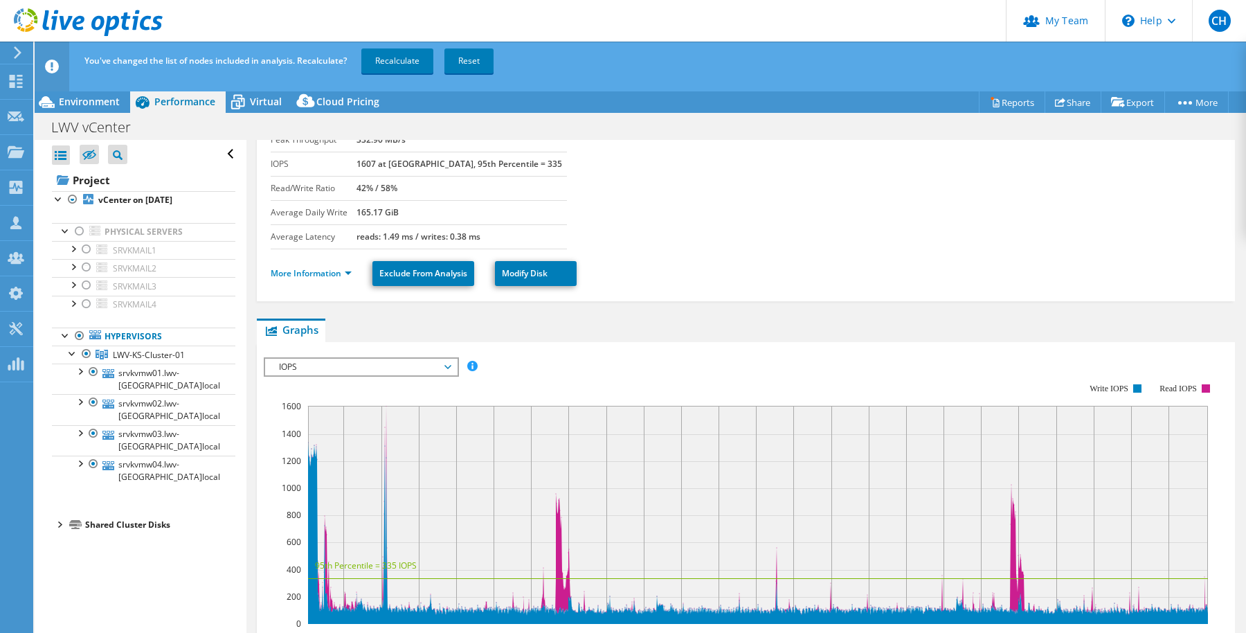
scroll to position [0, 0]
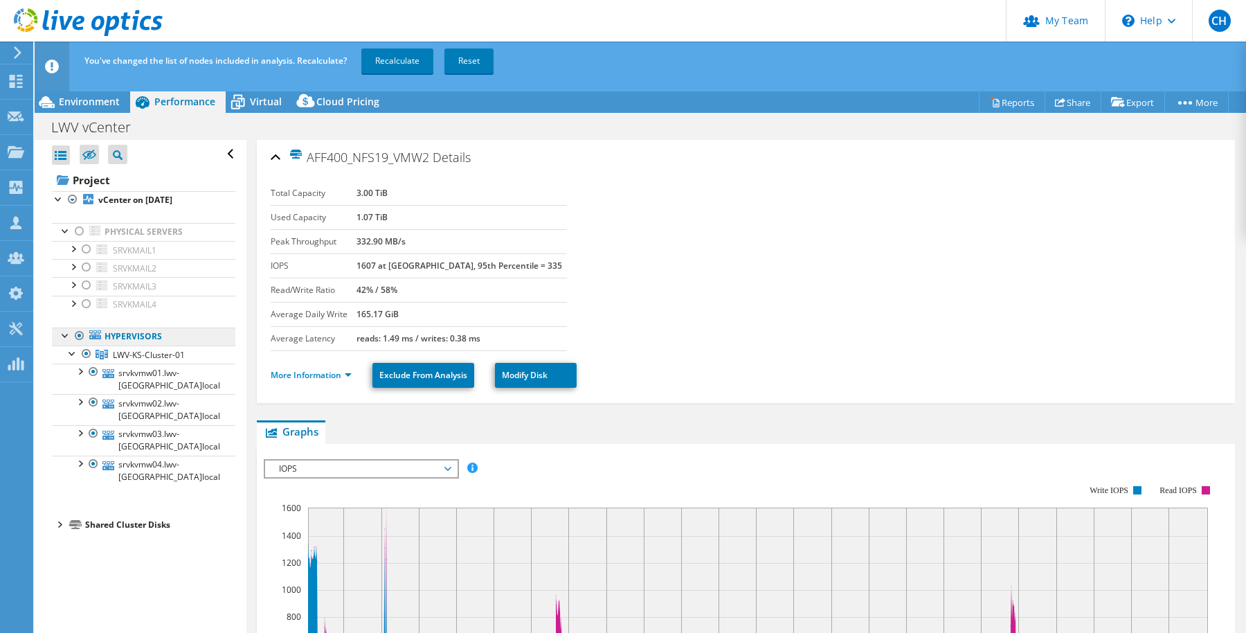
click at [144, 341] on link "Hypervisors" at bounding box center [143, 336] width 183 height 18
click at [248, 102] on icon at bounding box center [238, 102] width 24 height 24
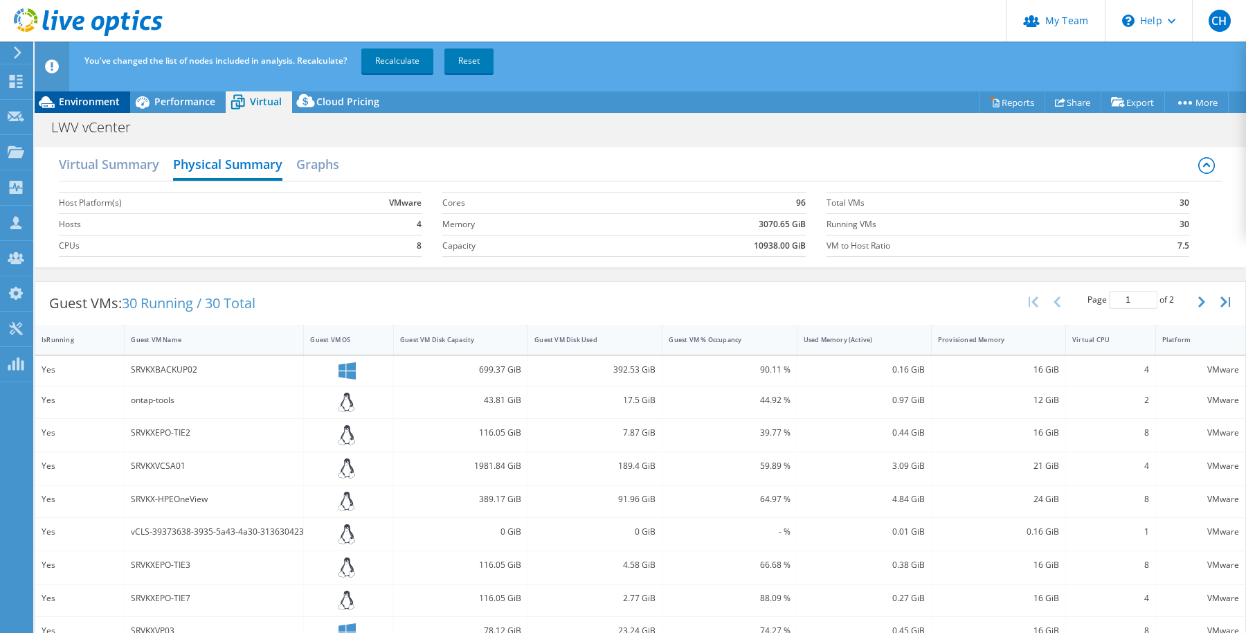
click at [98, 105] on span "Environment" at bounding box center [89, 101] width 61 height 13
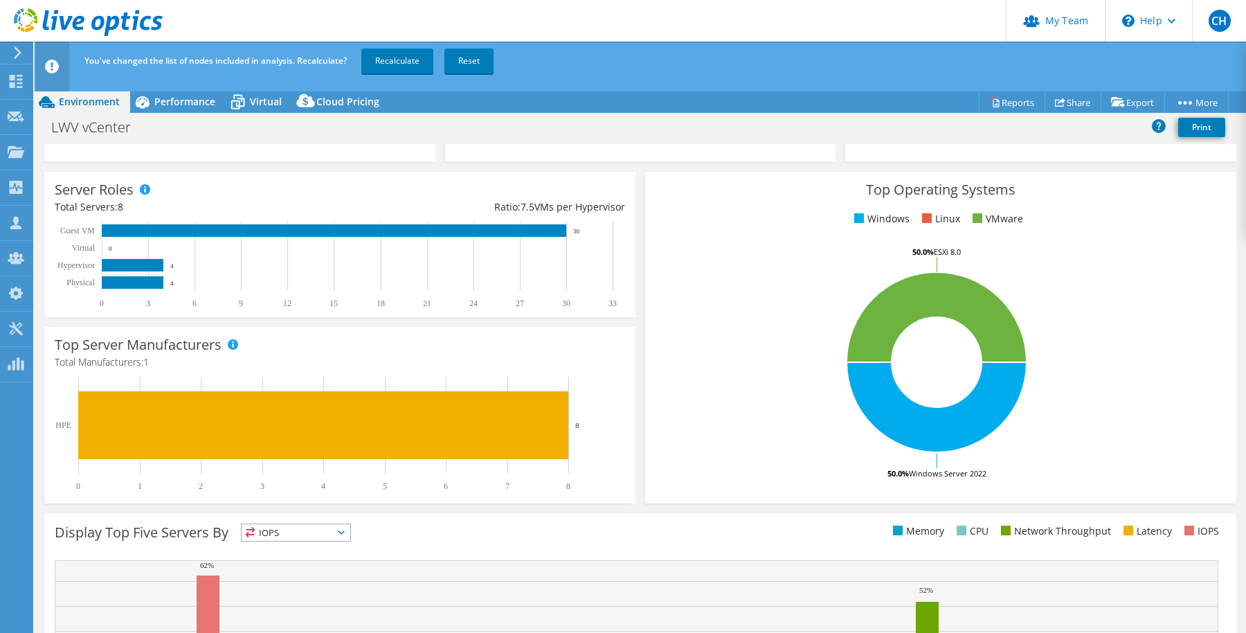
scroll to position [291, 0]
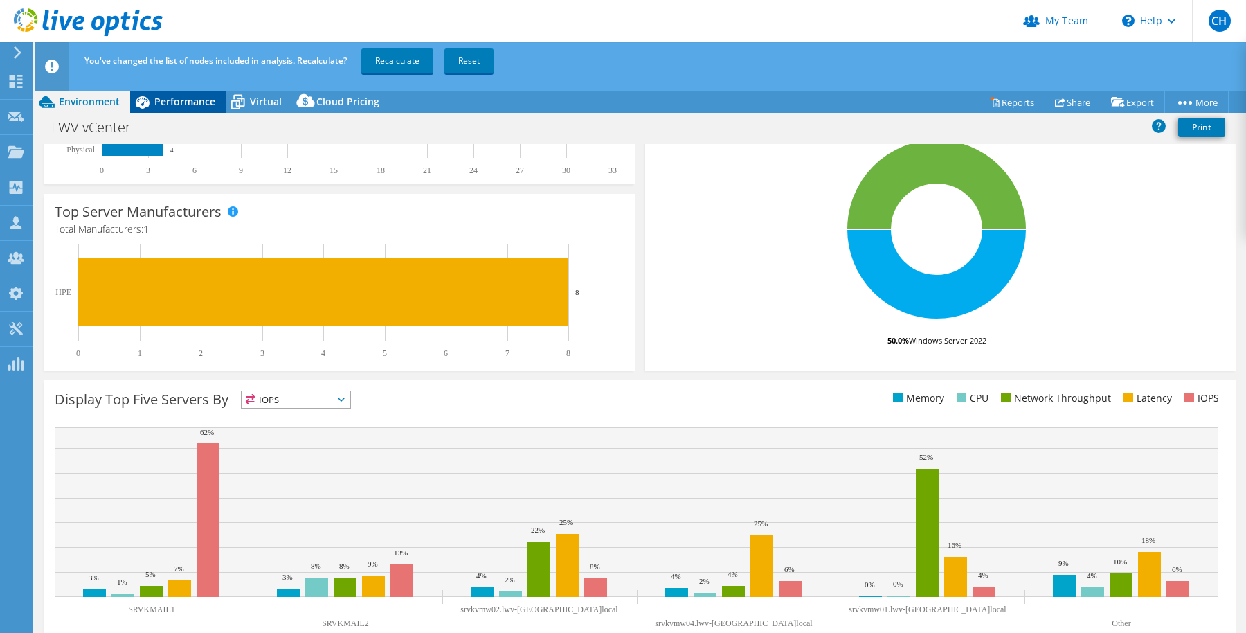
click at [195, 103] on span "Performance" at bounding box center [184, 101] width 61 height 13
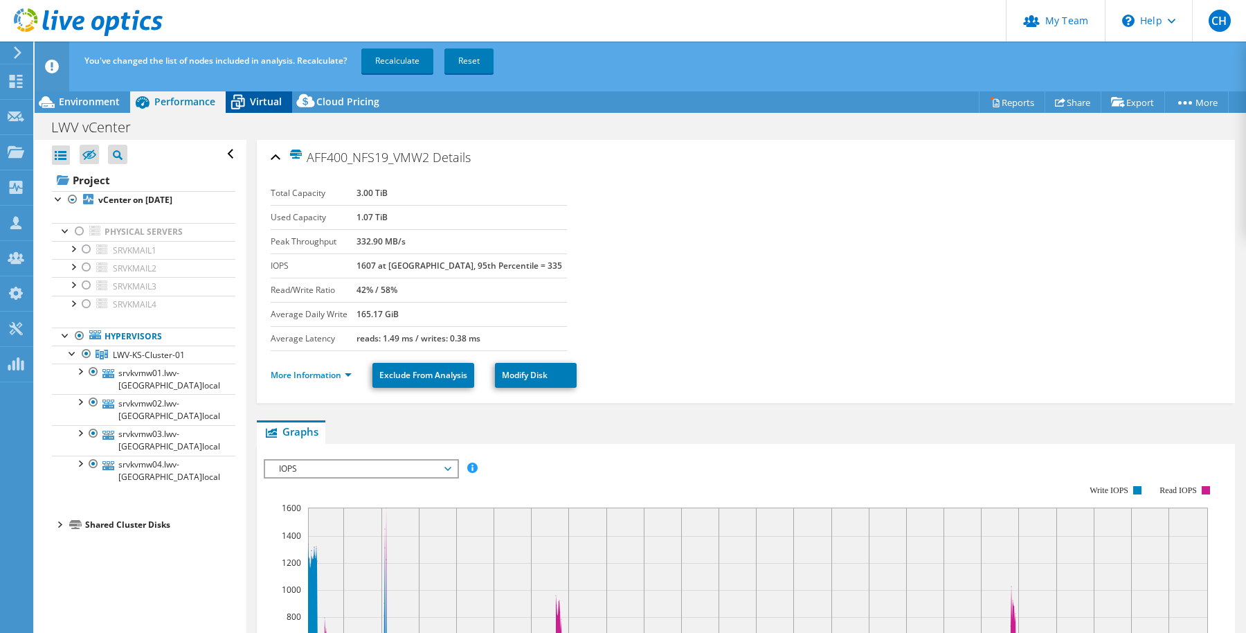
click at [268, 107] on span "Virtual" at bounding box center [266, 101] width 32 height 13
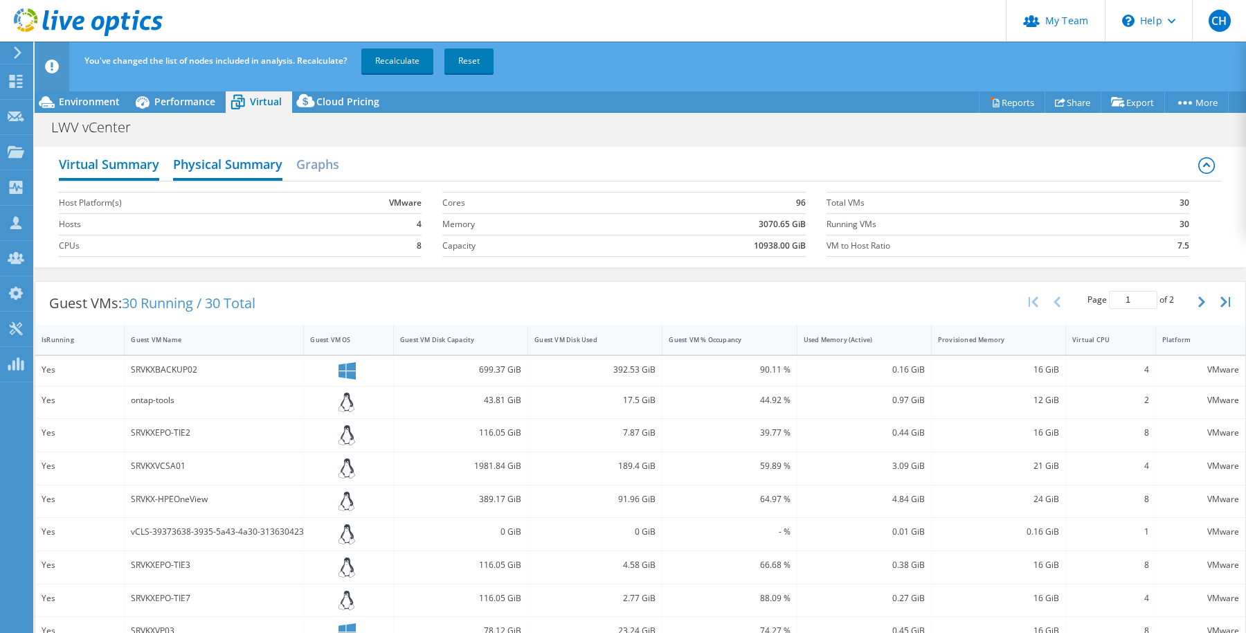
click at [134, 163] on h2 "Virtual Summary" at bounding box center [109, 165] width 100 height 30
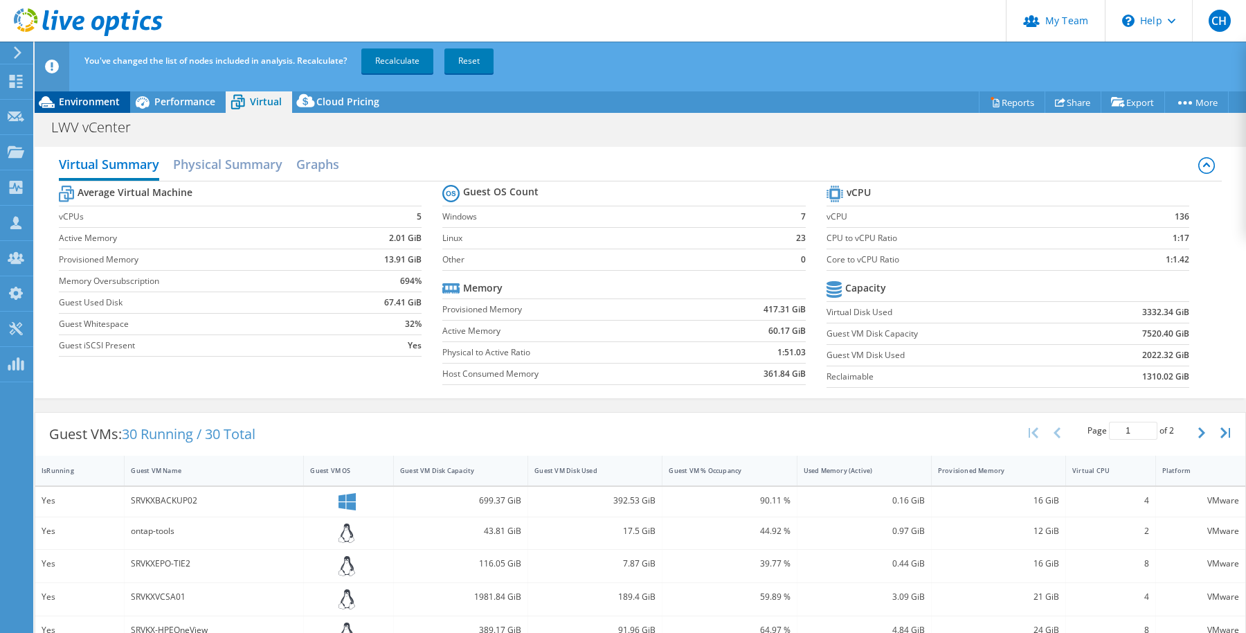
click at [70, 105] on span "Environment" at bounding box center [89, 101] width 61 height 13
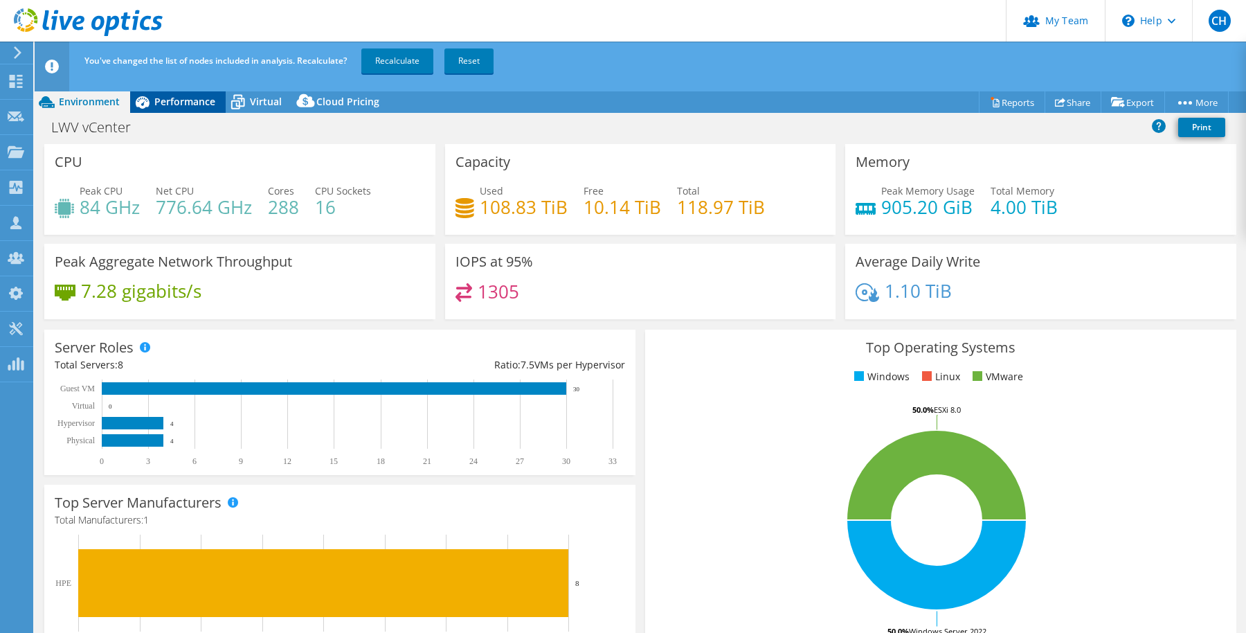
click at [188, 103] on span "Performance" at bounding box center [184, 101] width 61 height 13
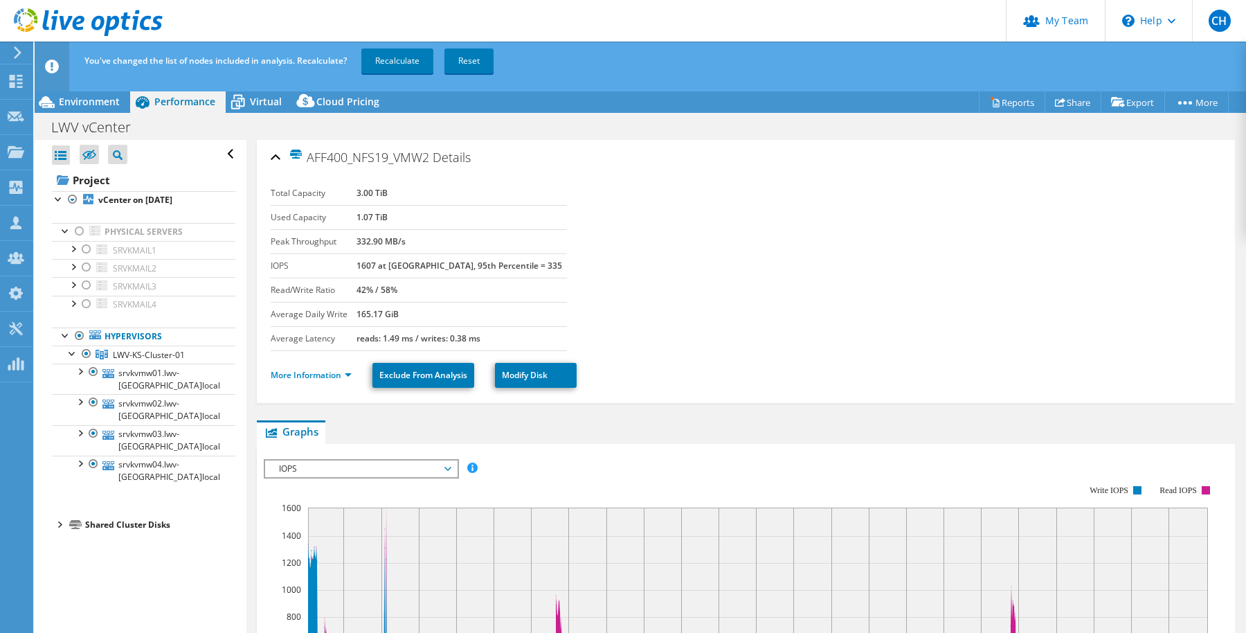
click at [279, 154] on div "AFF400_NFS19_VMW2 Details" at bounding box center [746, 158] width 951 height 30
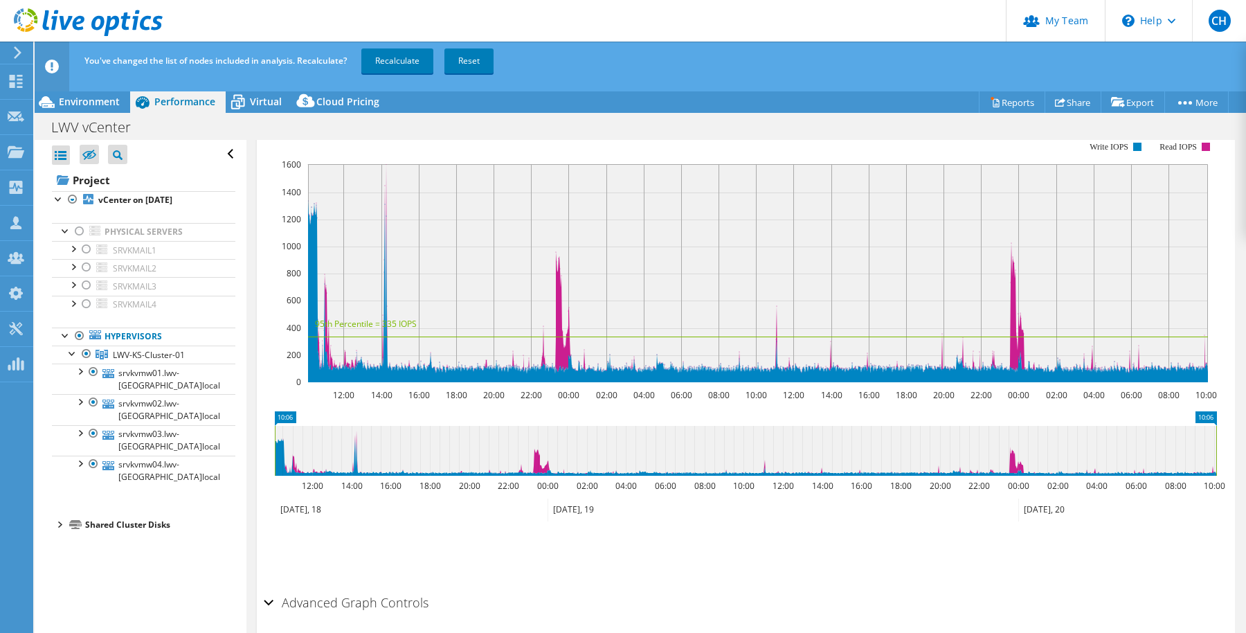
scroll to position [144, 0]
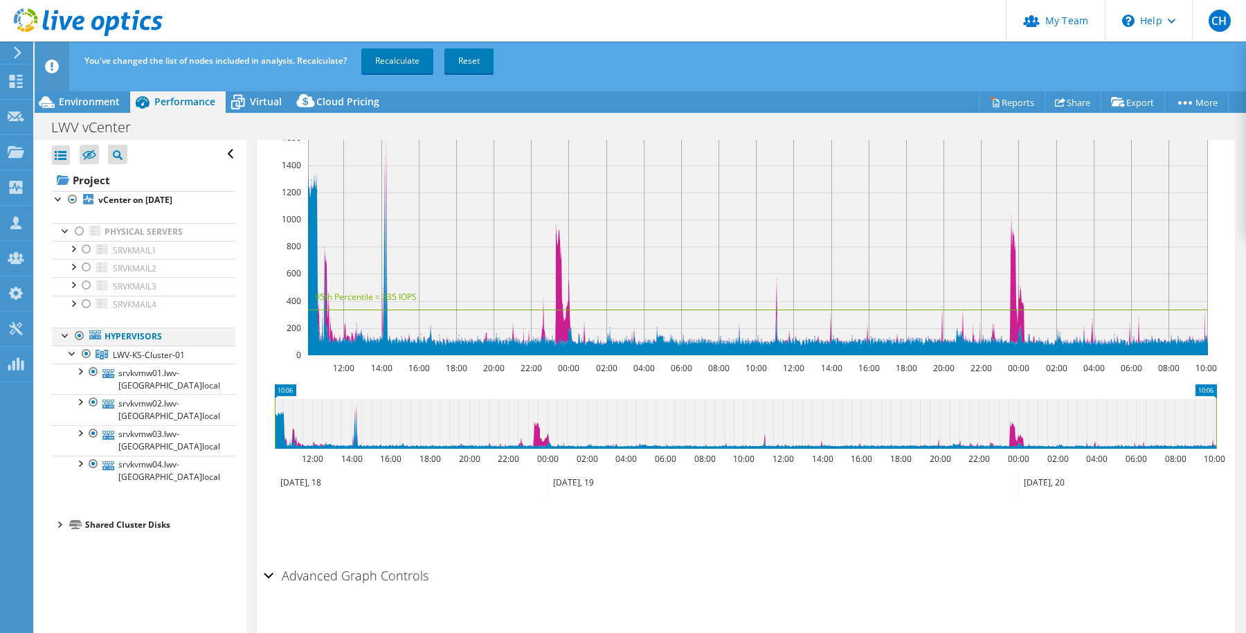
click at [80, 332] on div at bounding box center [80, 335] width 14 height 17
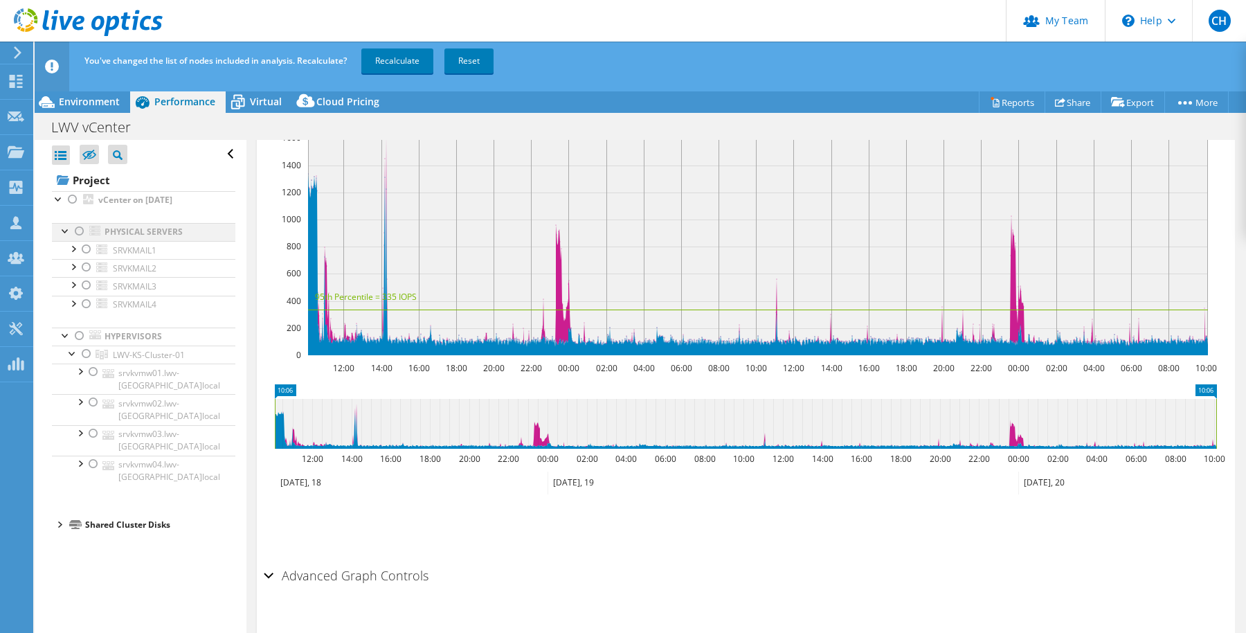
click at [79, 230] on div at bounding box center [80, 231] width 14 height 17
click at [262, 100] on span "Virtual" at bounding box center [266, 101] width 32 height 13
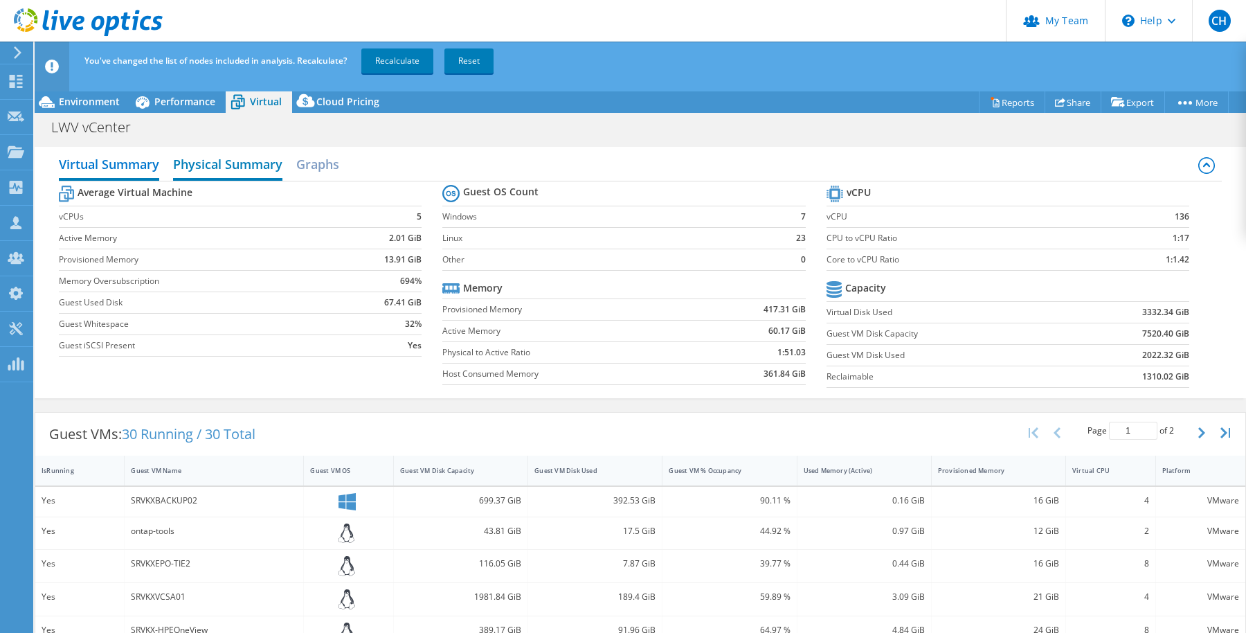
click at [246, 159] on h2 "Physical Summary" at bounding box center [227, 165] width 109 height 30
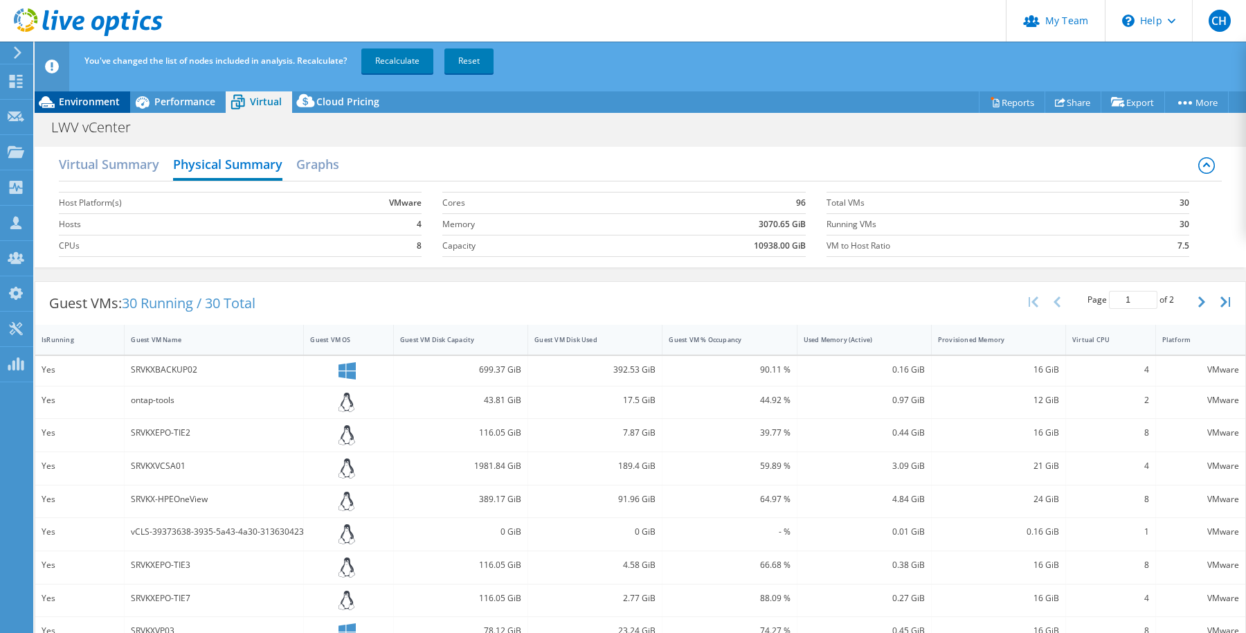
click at [96, 104] on span "Environment" at bounding box center [89, 101] width 61 height 13
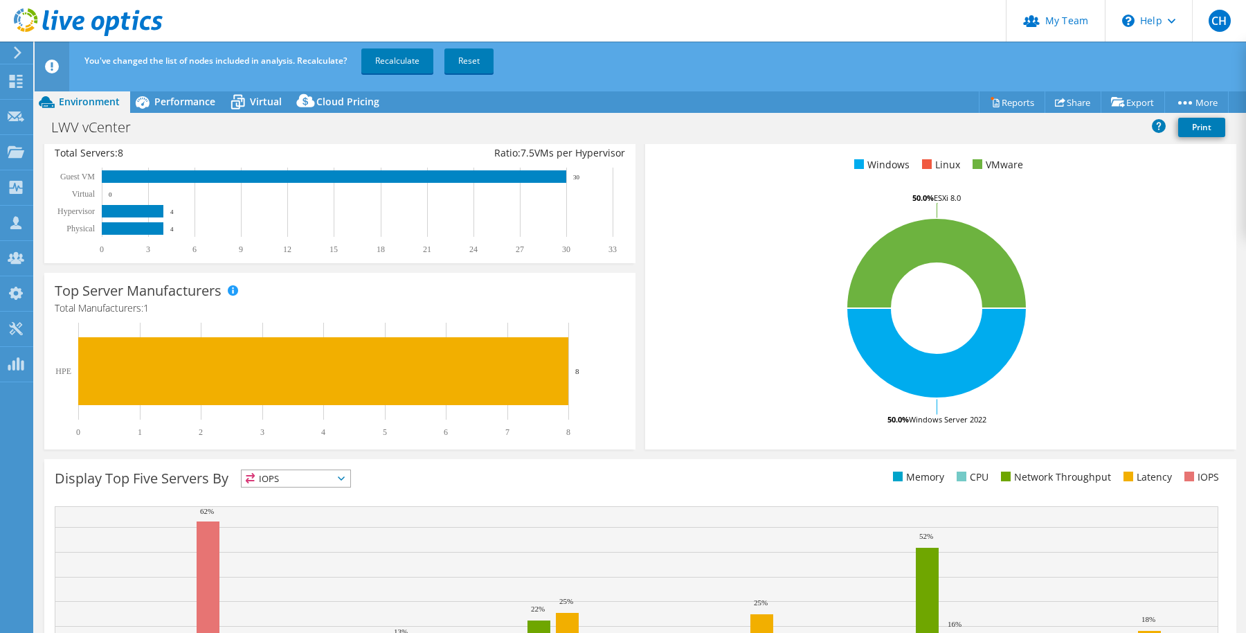
scroll to position [291, 0]
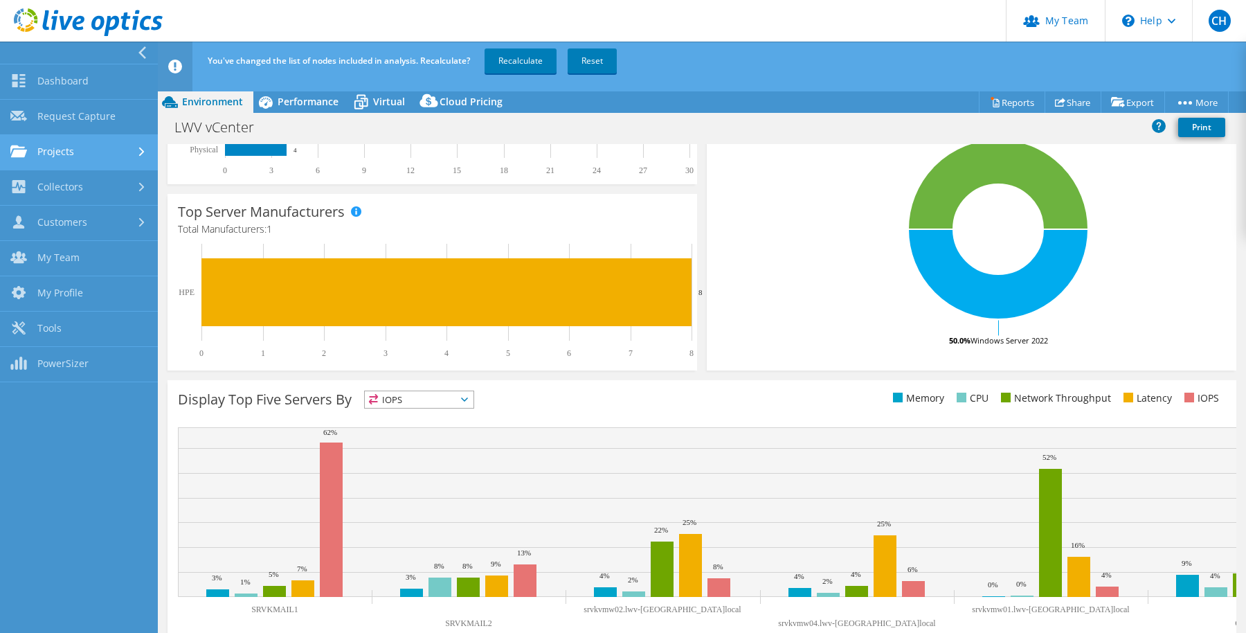
click at [77, 153] on link "Projects" at bounding box center [79, 152] width 158 height 35
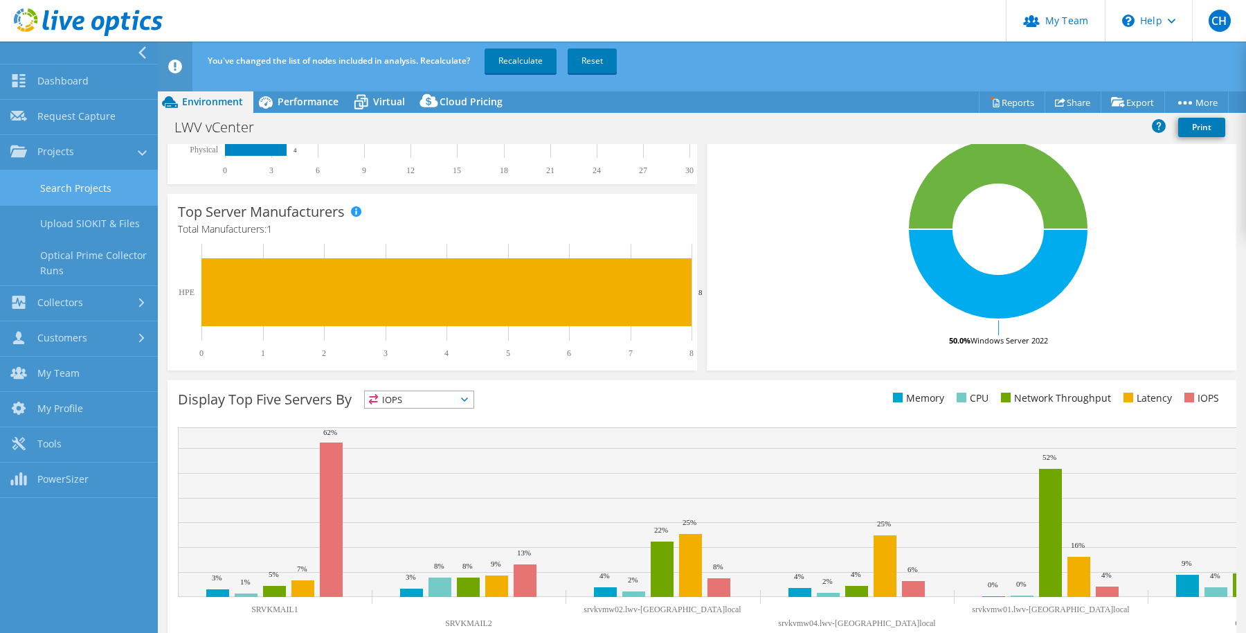
click at [69, 200] on link "Search Projects" at bounding box center [79, 187] width 158 height 35
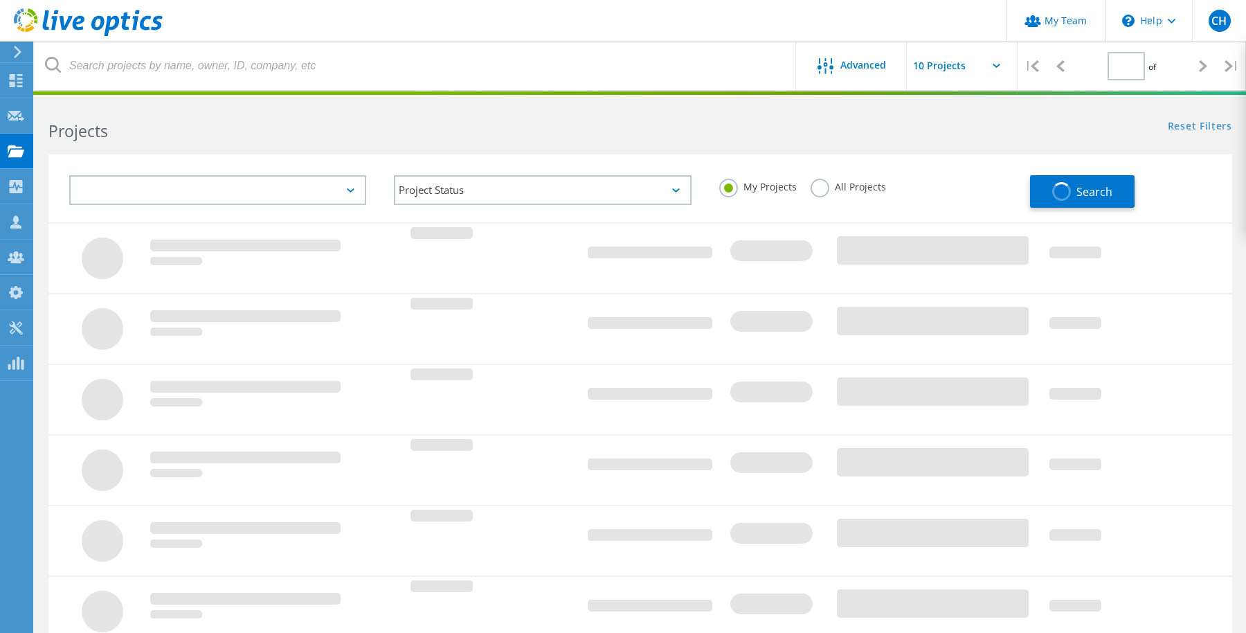
type input "1"
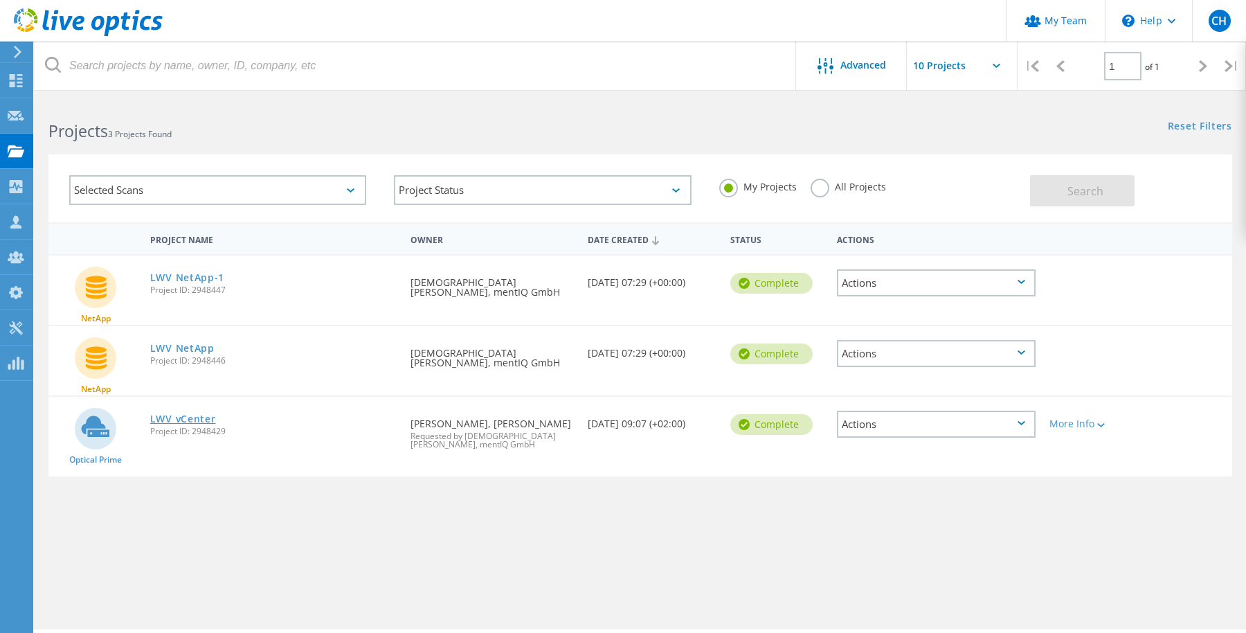
click at [187, 418] on link "LWV vCenter" at bounding box center [183, 419] width 66 height 10
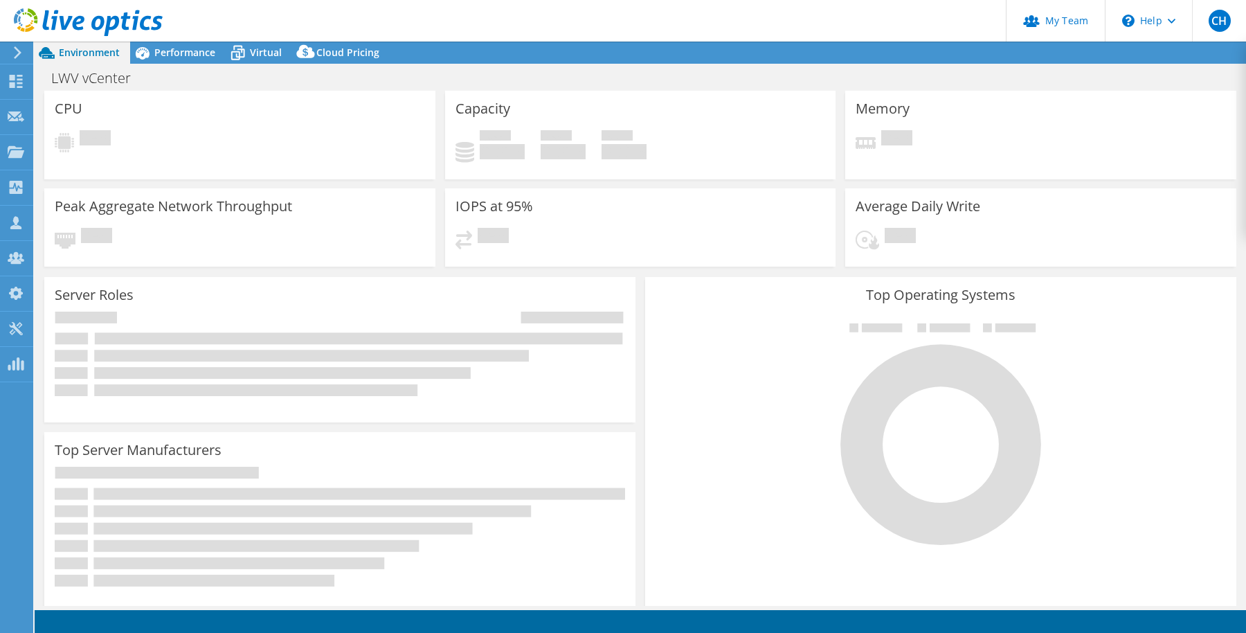
select select "USD"
select select "EUFrankfurt"
select select "EUR"
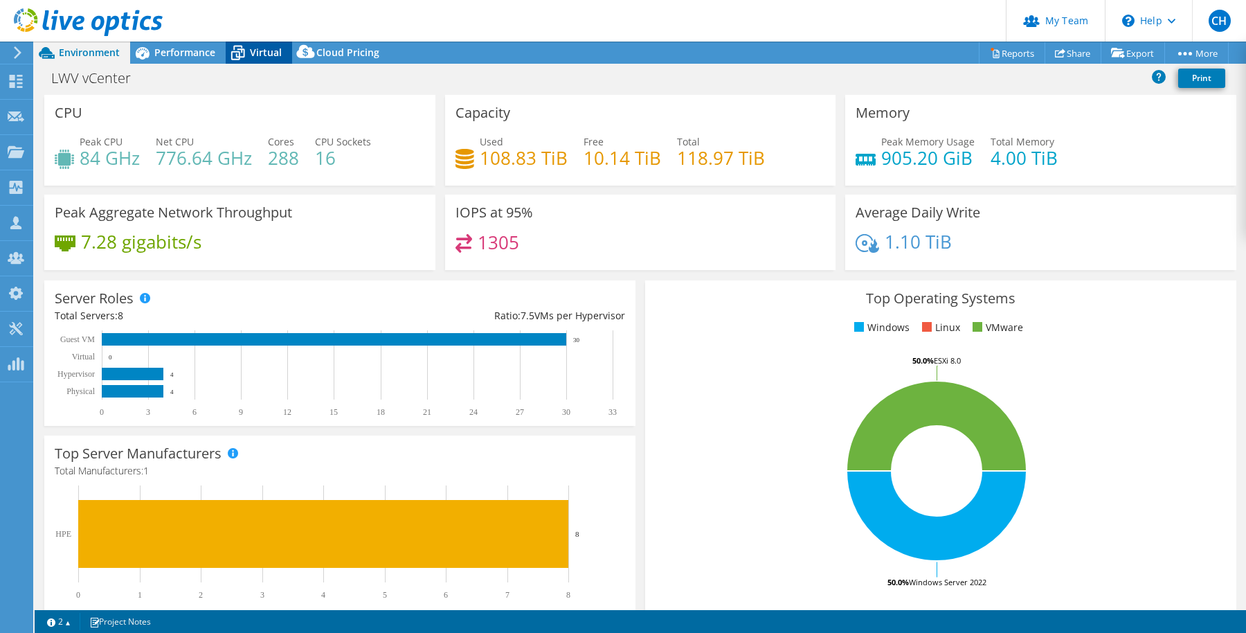
click at [255, 50] on span "Virtual" at bounding box center [266, 52] width 32 height 13
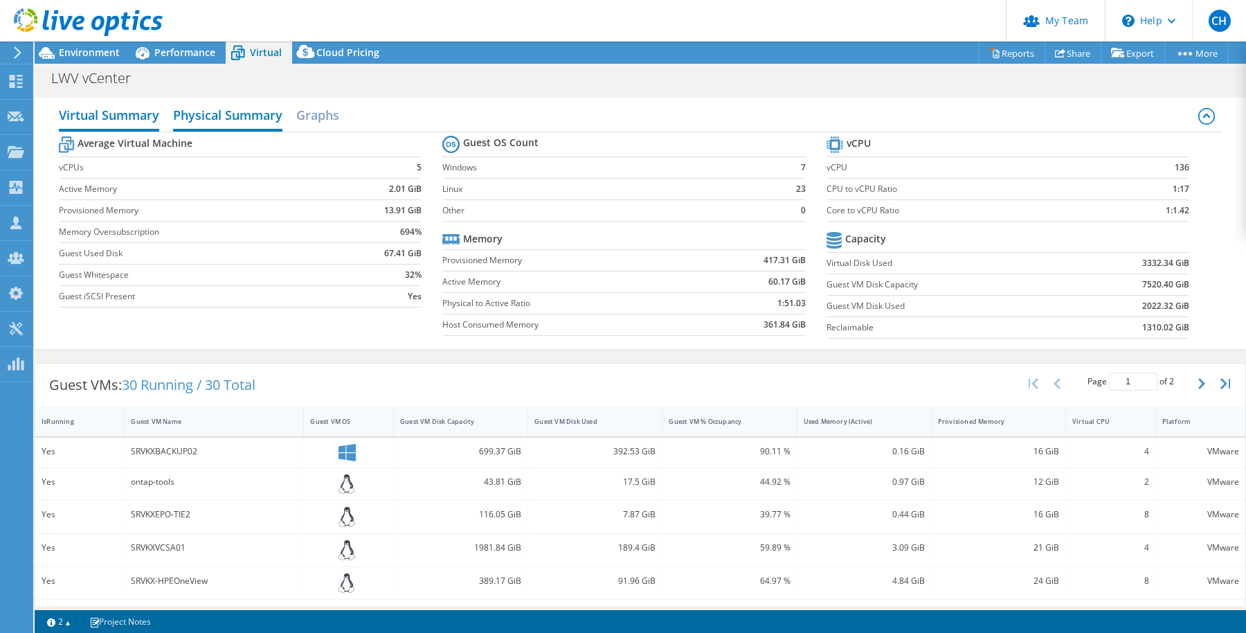
click at [217, 107] on h2 "Physical Summary" at bounding box center [227, 116] width 109 height 30
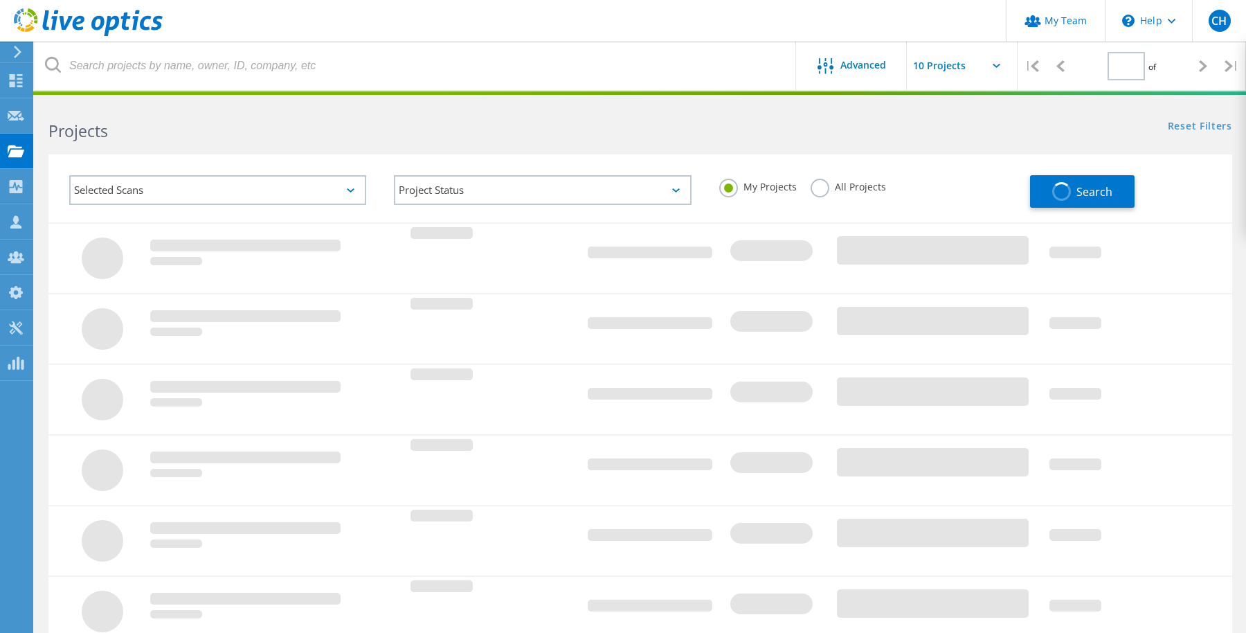
type input "1"
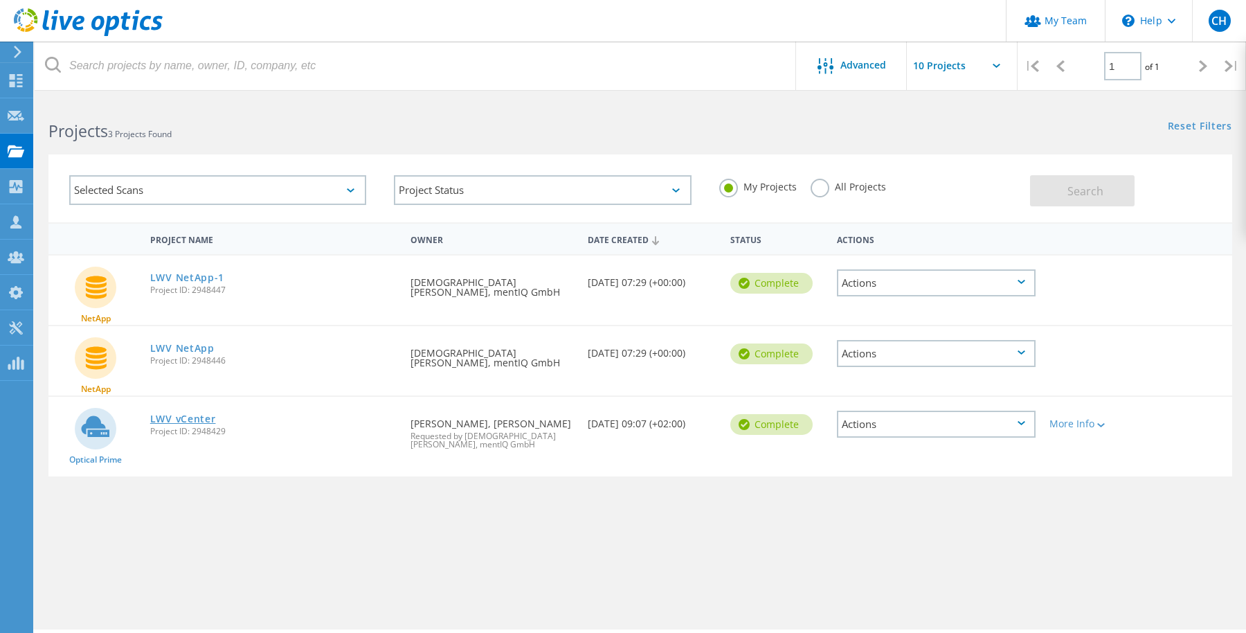
click at [190, 424] on link "LWV vCenter" at bounding box center [183, 419] width 66 height 10
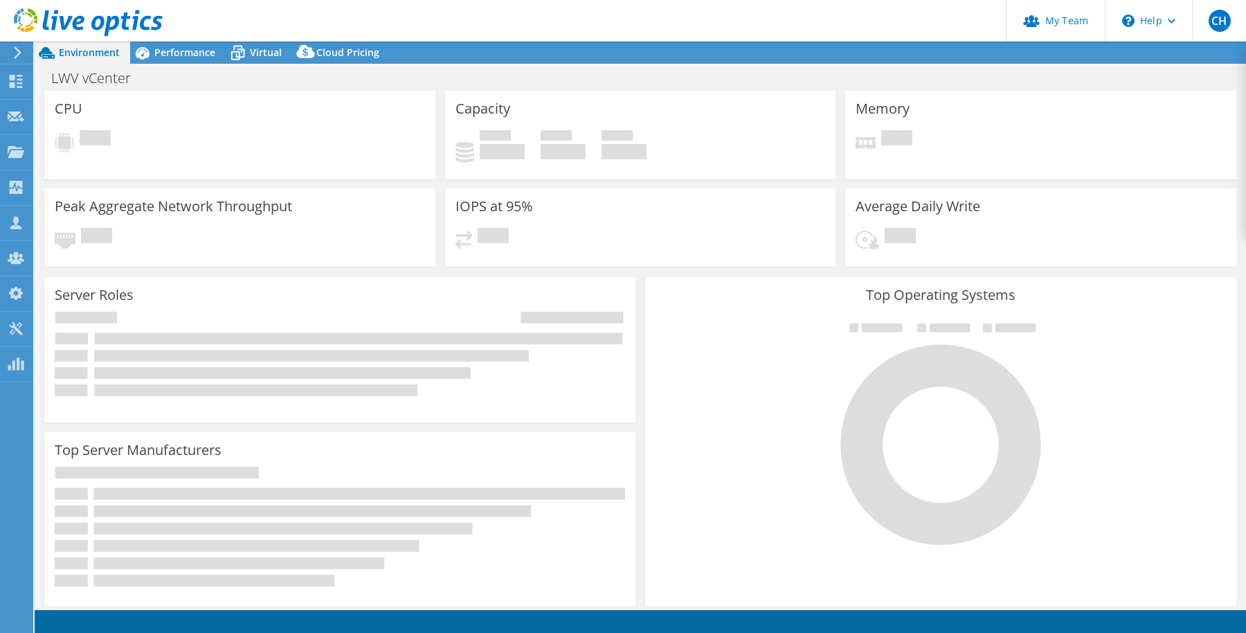
select select "EUFrankfurt"
select select "EUR"
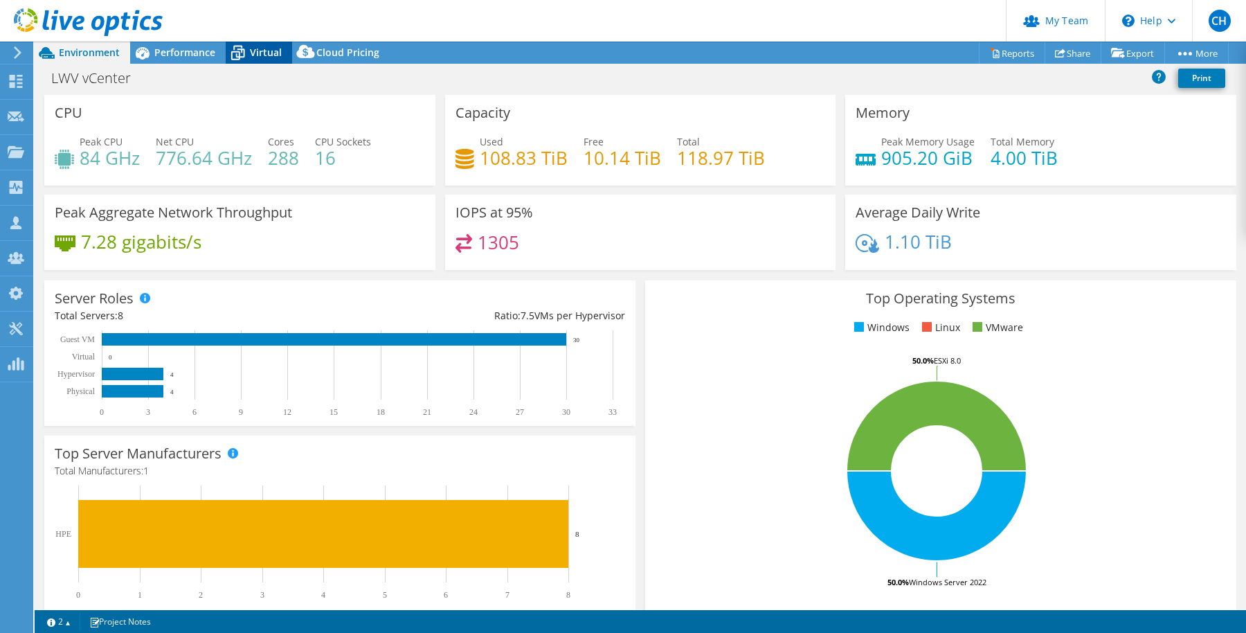
click at [267, 57] on span "Virtual" at bounding box center [266, 52] width 32 height 13
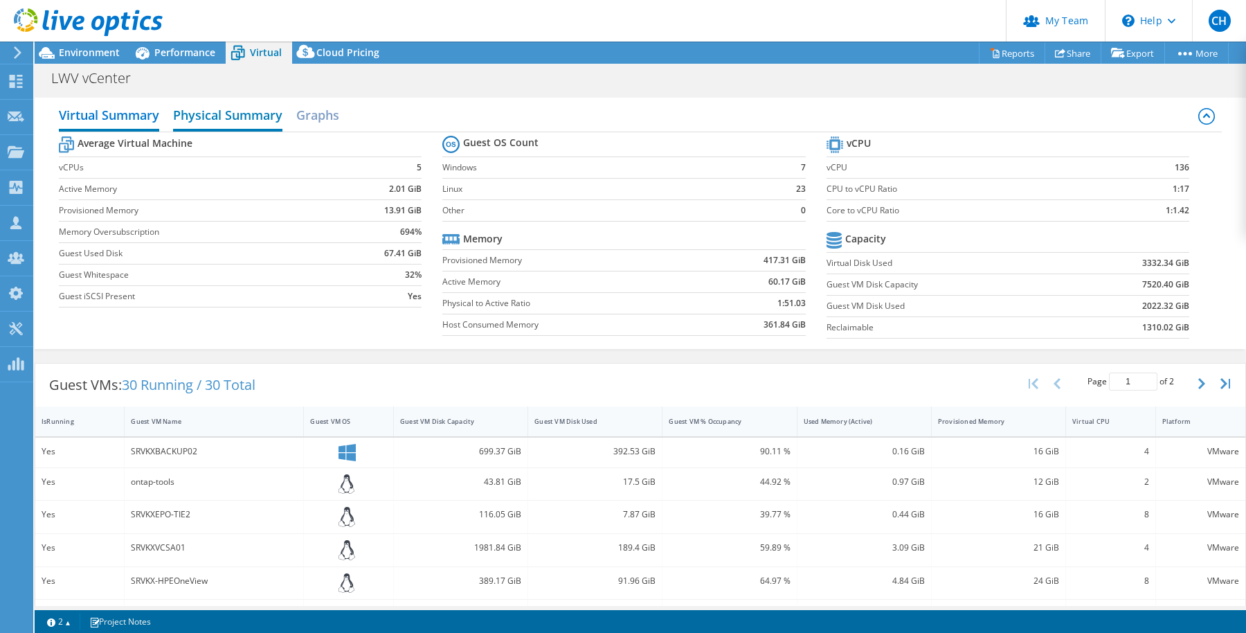
click at [231, 113] on h2 "Physical Summary" at bounding box center [227, 116] width 109 height 30
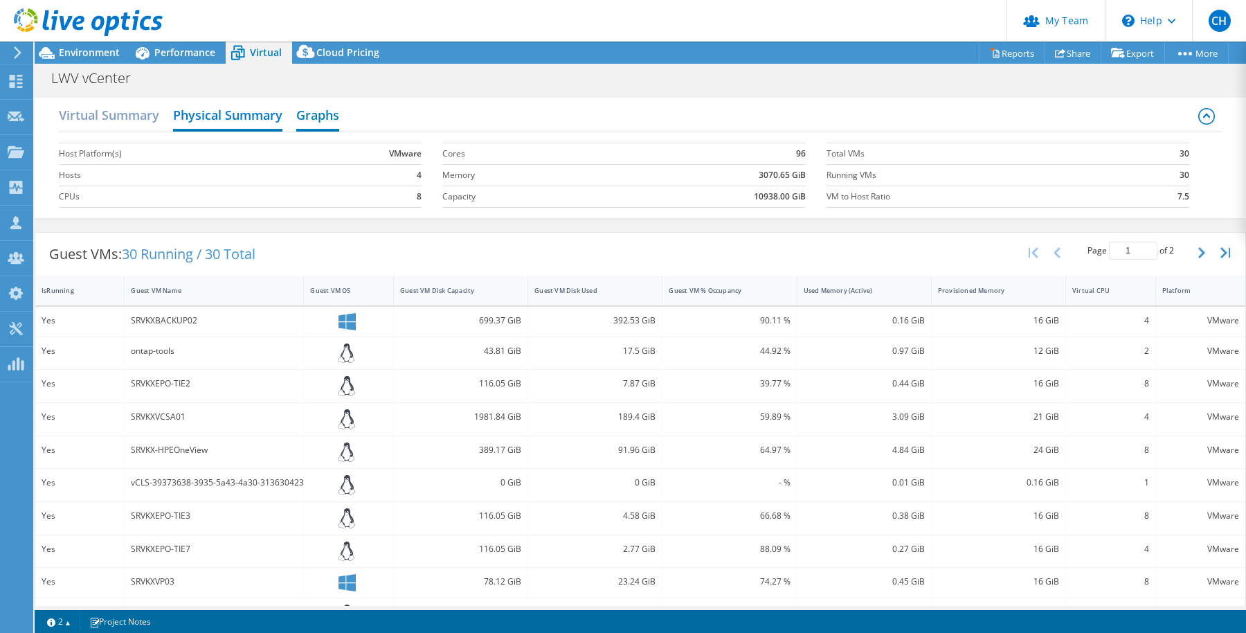
click at [338, 109] on h2 "Graphs" at bounding box center [317, 116] width 43 height 30
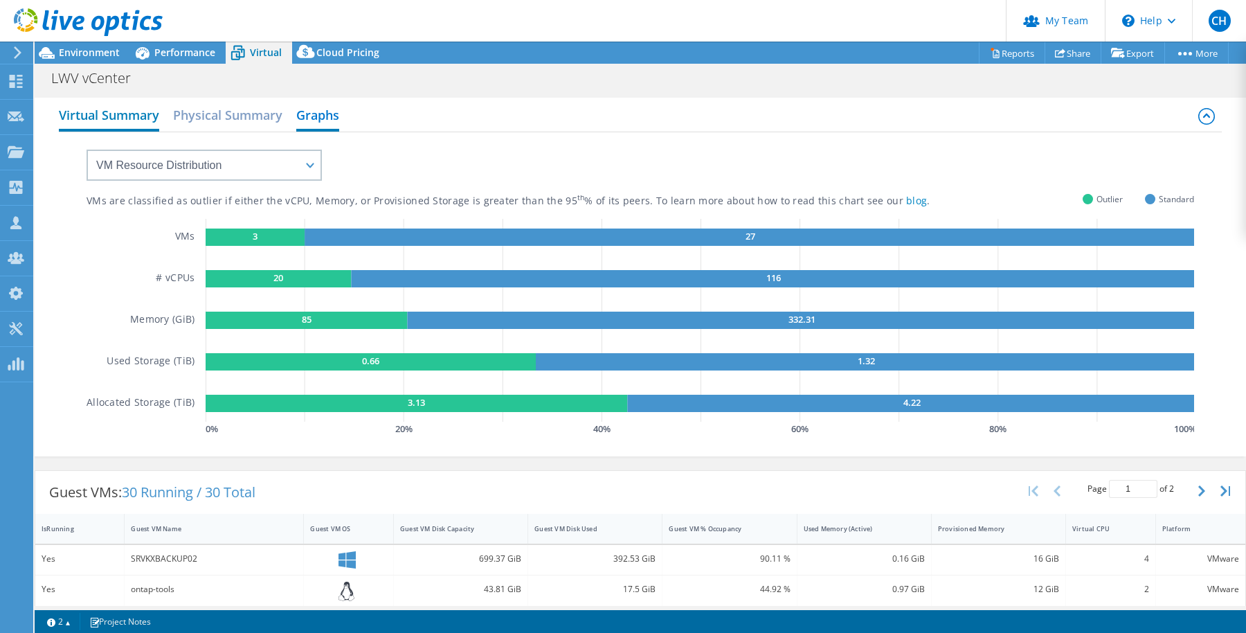
click at [134, 120] on h2 "Virtual Summary" at bounding box center [109, 116] width 100 height 30
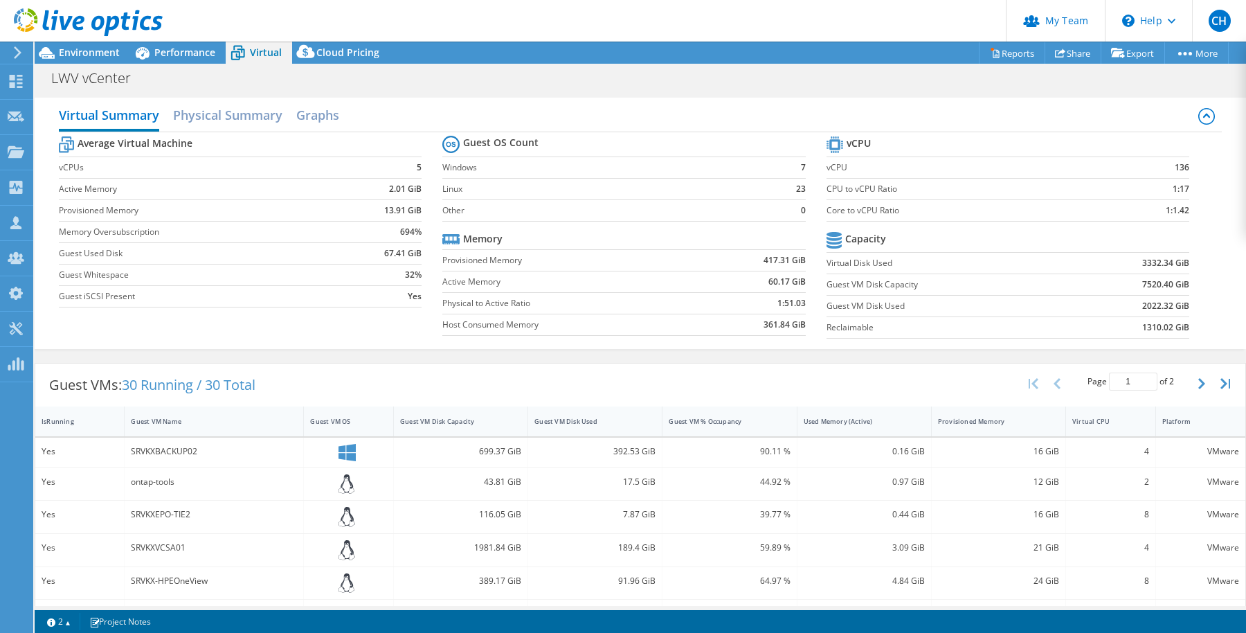
click at [184, 67] on div "LWV vCenter Print" at bounding box center [641, 78] width 1212 height 26
click at [189, 57] on span "Performance" at bounding box center [184, 52] width 61 height 13
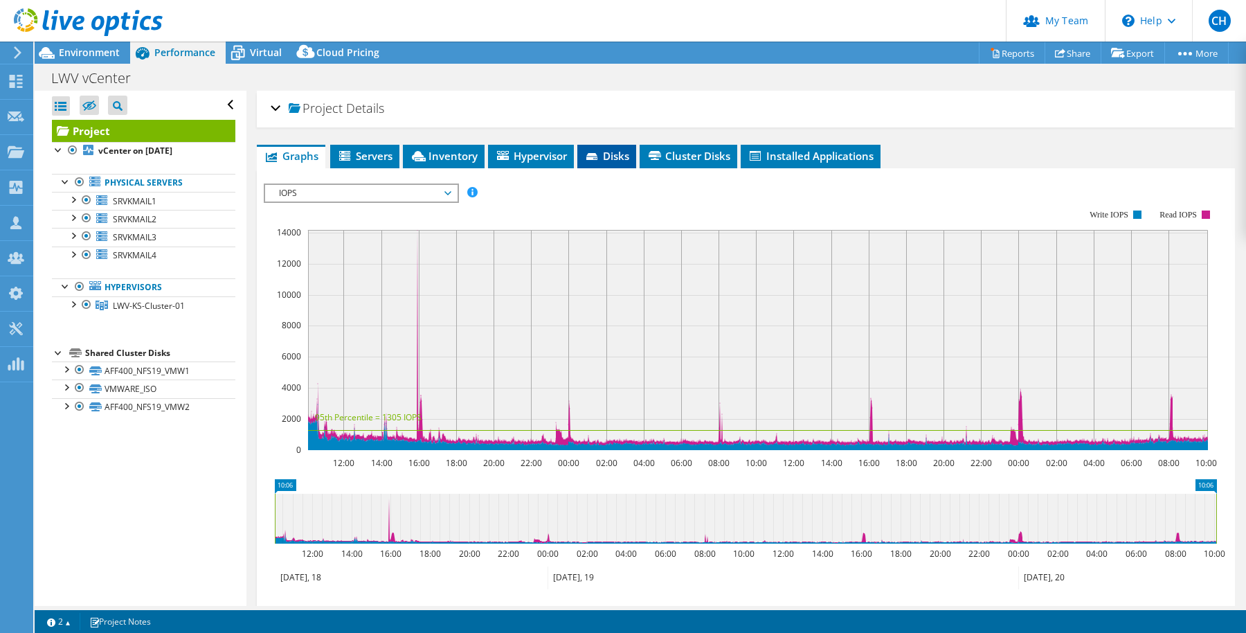
click at [620, 153] on span "Disks" at bounding box center [606, 156] width 45 height 14
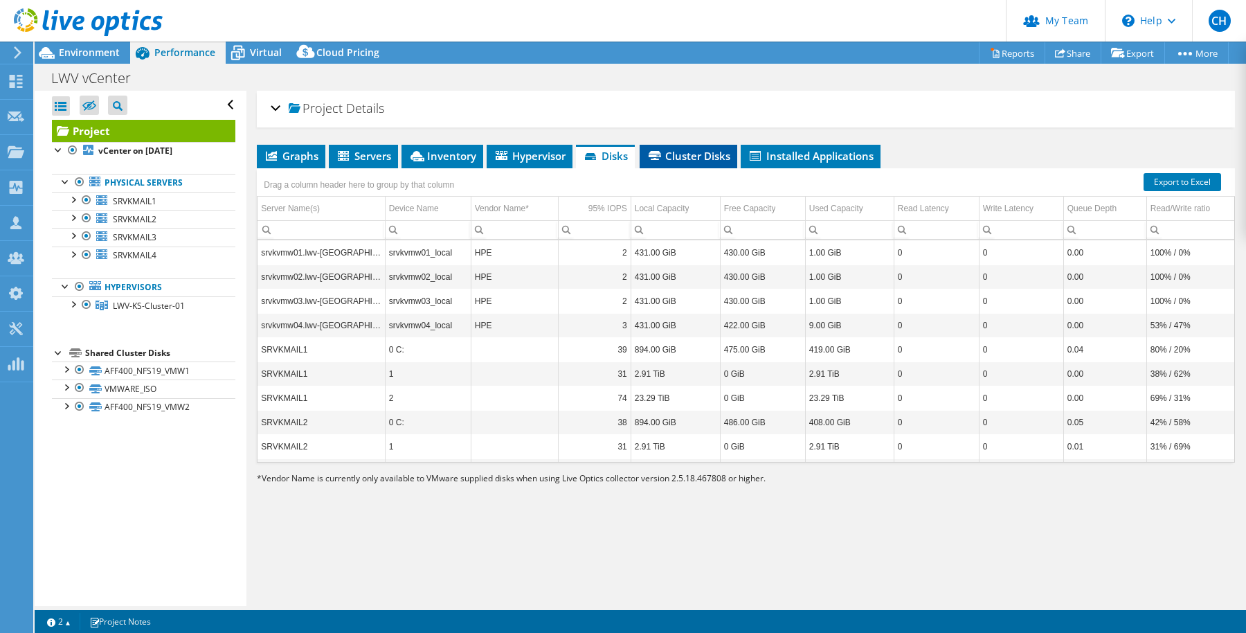
click at [685, 159] on span "Cluster Disks" at bounding box center [689, 156] width 84 height 14
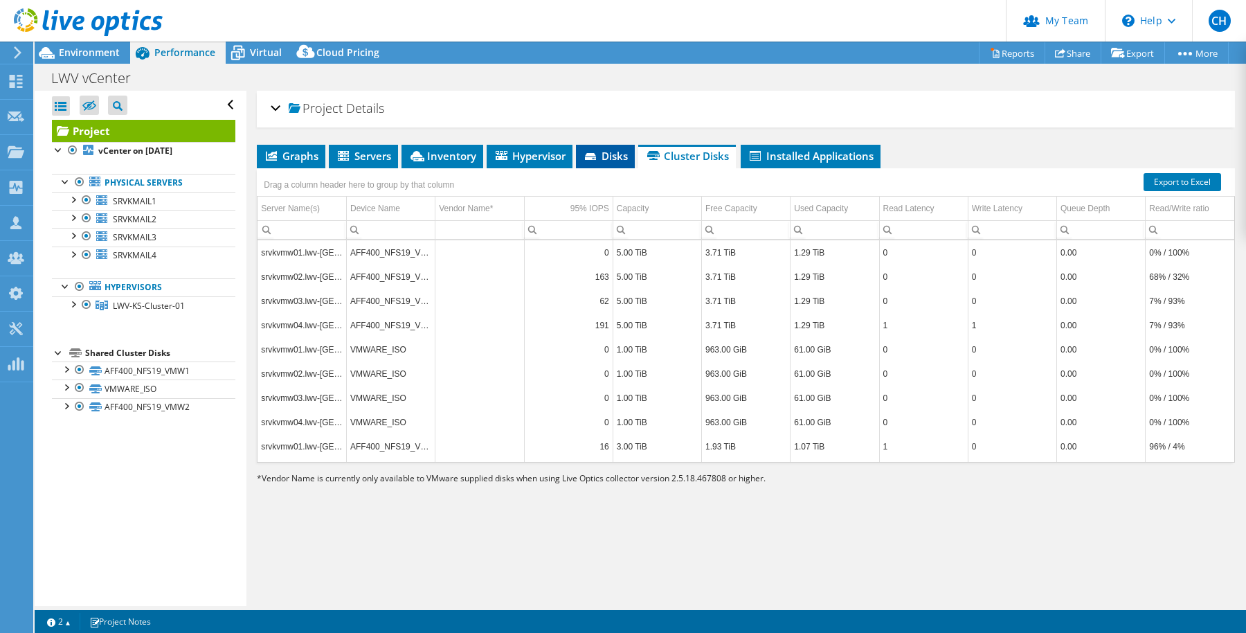
click at [616, 154] on span "Disks" at bounding box center [605, 156] width 45 height 14
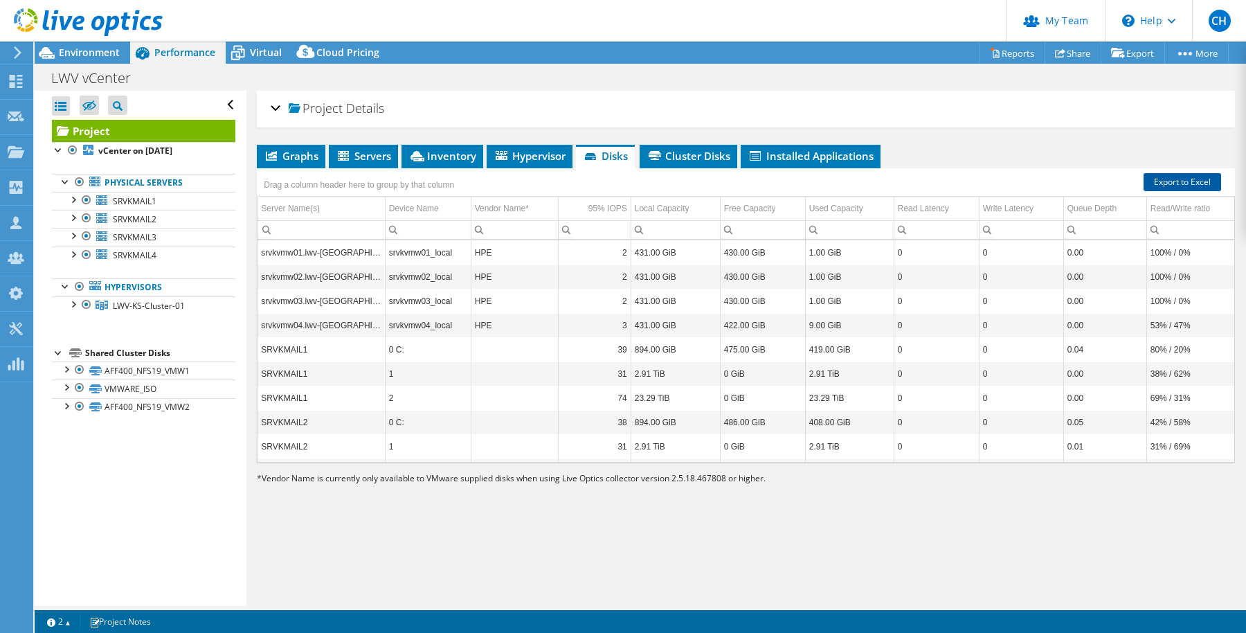
click at [1181, 177] on link "Export to Excel" at bounding box center [1183, 182] width 78 height 18
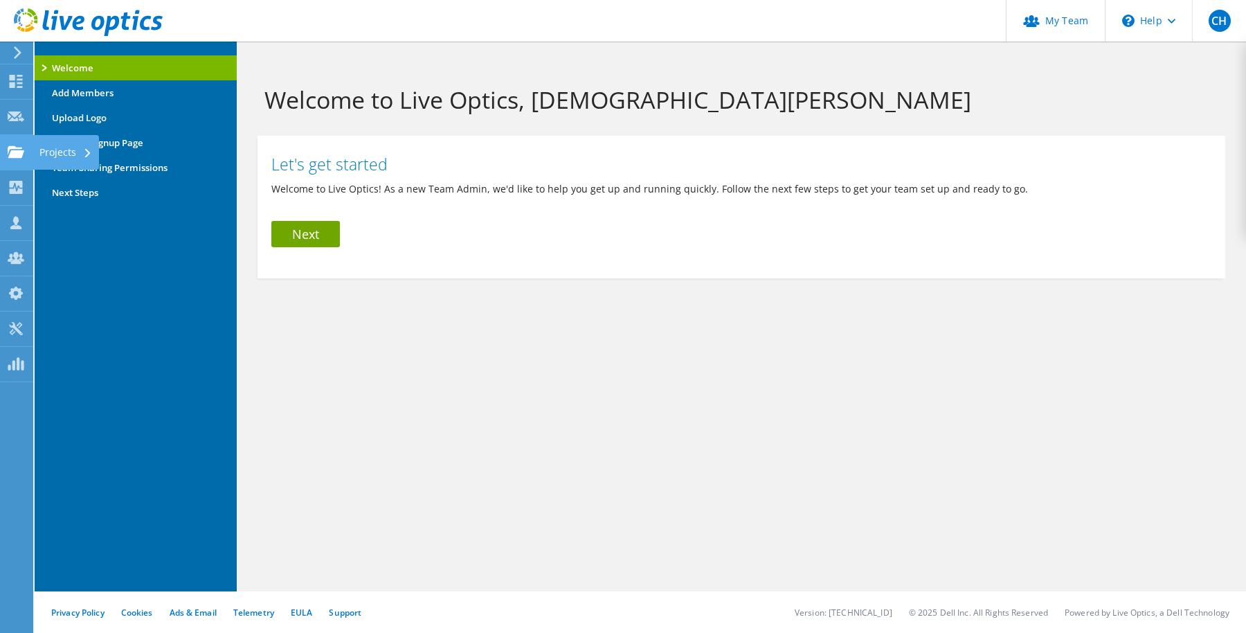
click at [51, 159] on div "Projects" at bounding box center [66, 152] width 66 height 35
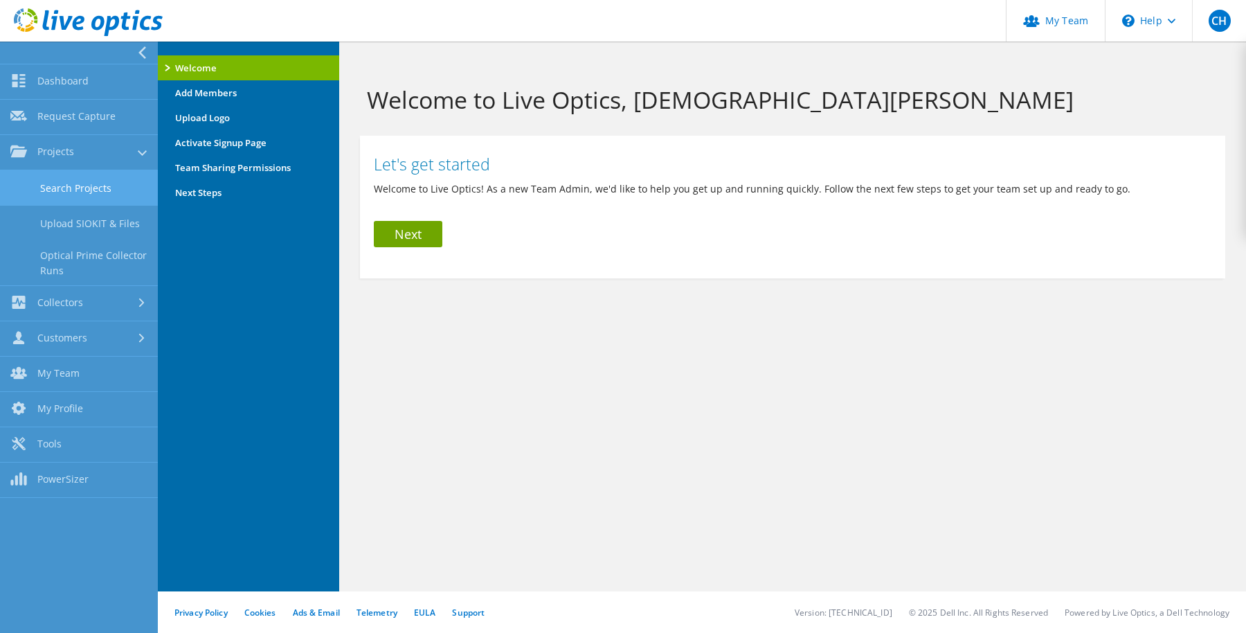
click at [84, 192] on link "Search Projects" at bounding box center [79, 187] width 158 height 35
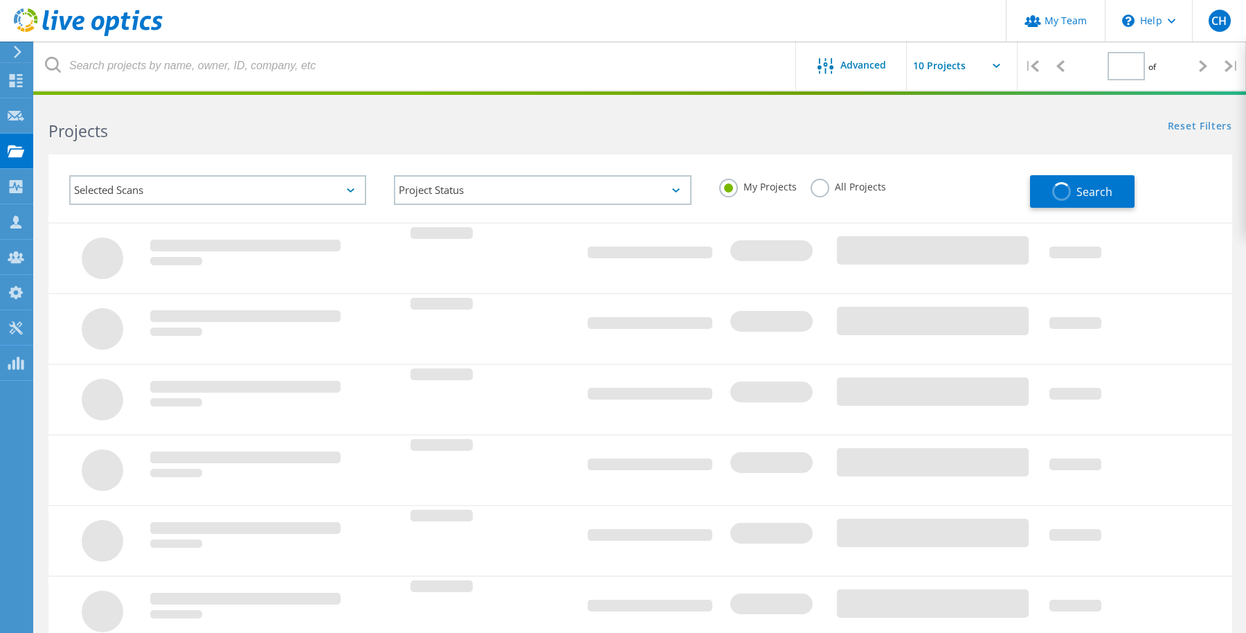
type input "1"
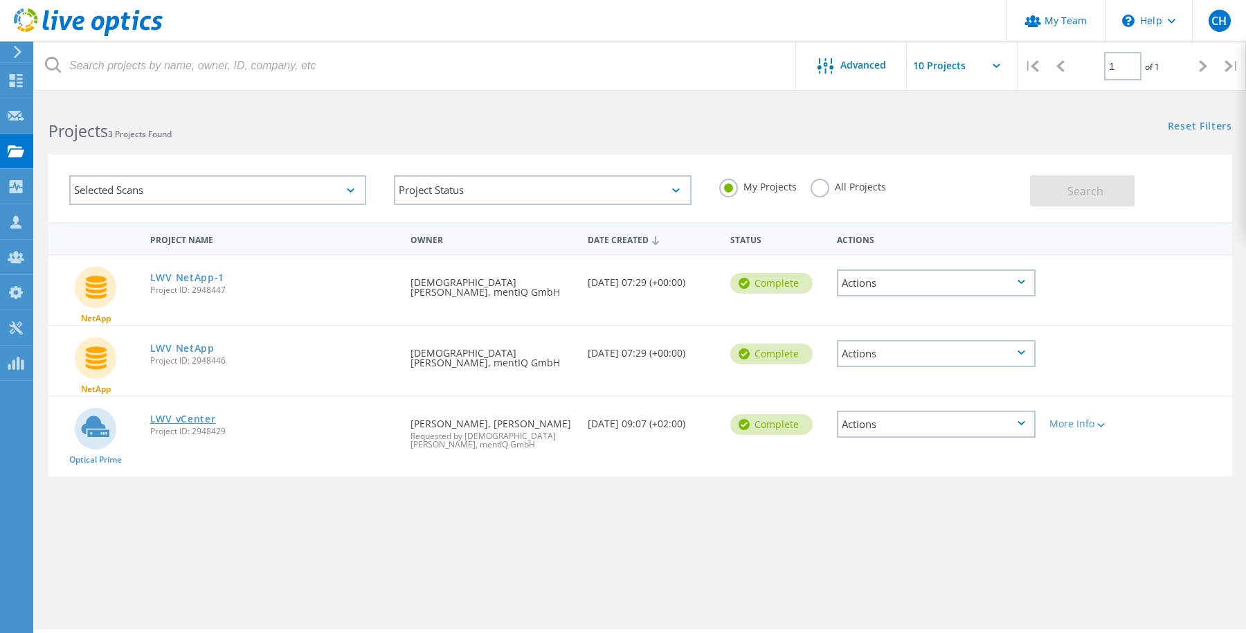
click at [186, 415] on link "LWV vCenter" at bounding box center [183, 419] width 66 height 10
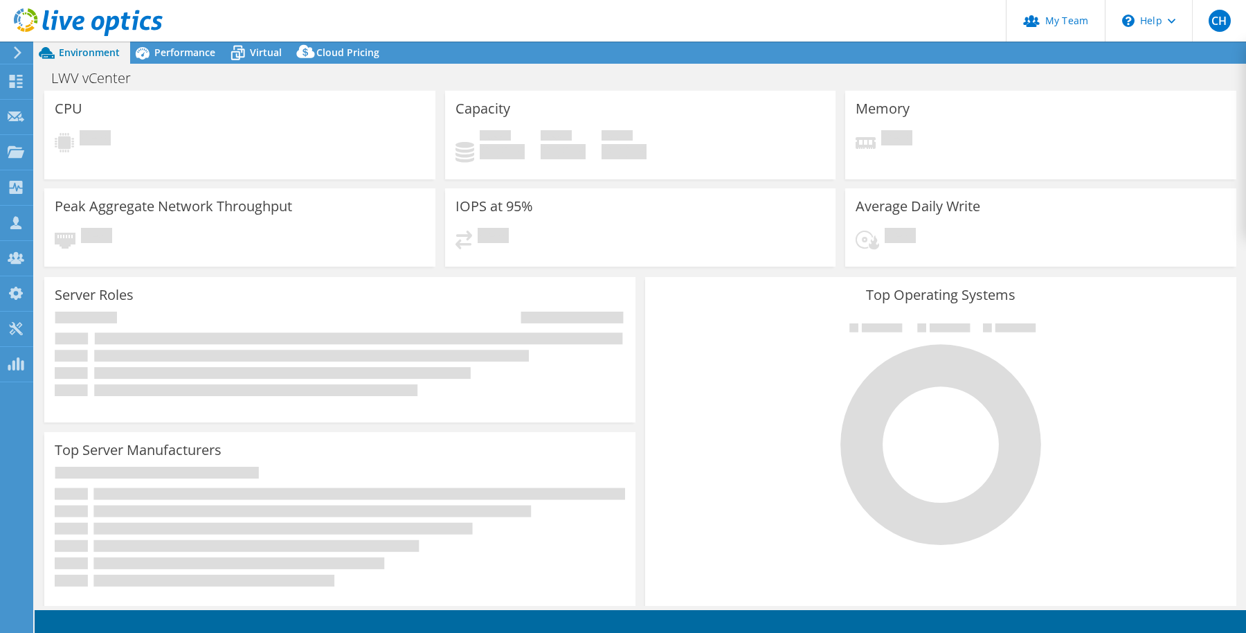
select select "EUFrankfurt"
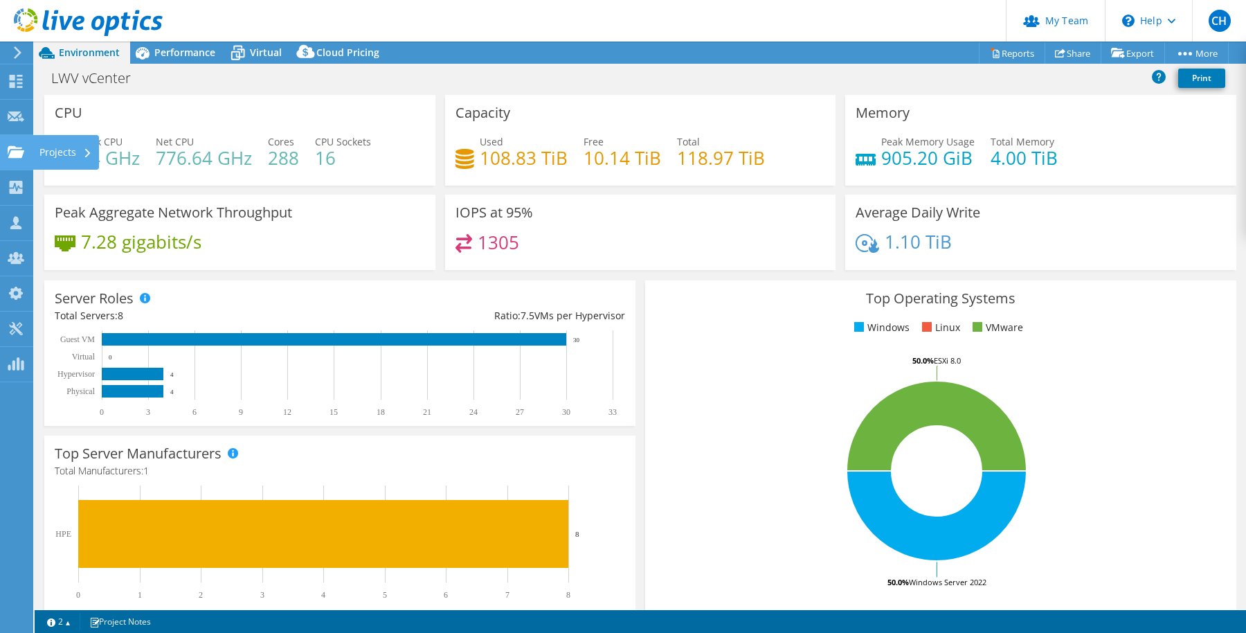
click at [62, 152] on div "Projects" at bounding box center [66, 152] width 66 height 35
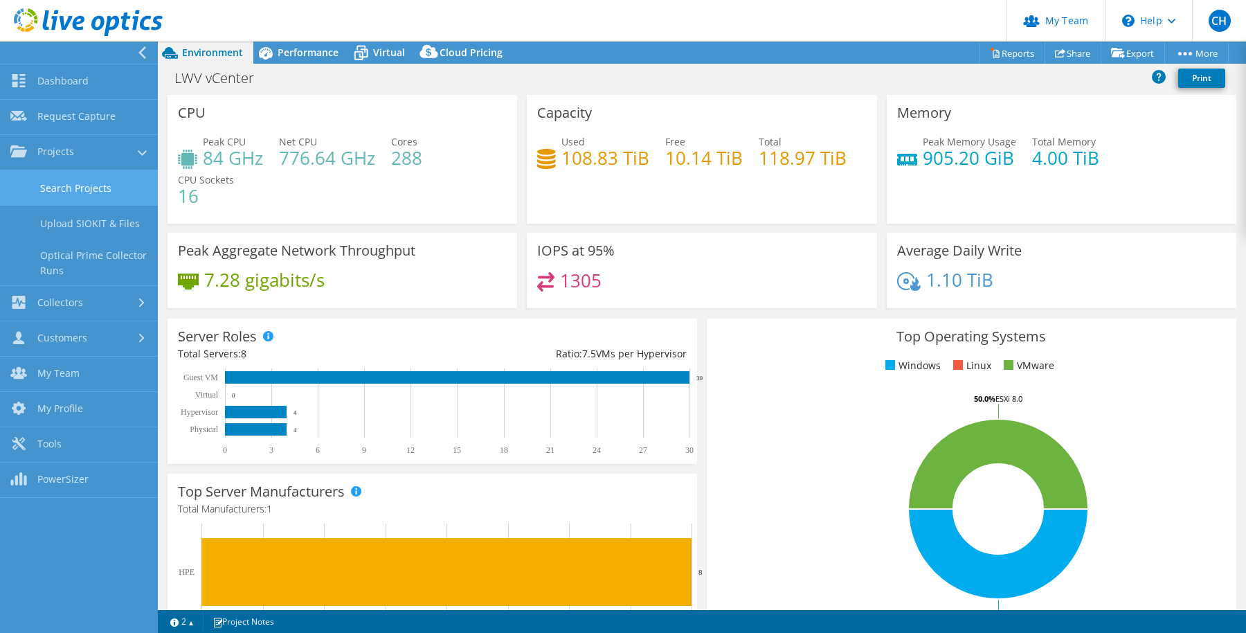
click at [65, 188] on link "Search Projects" at bounding box center [79, 187] width 158 height 35
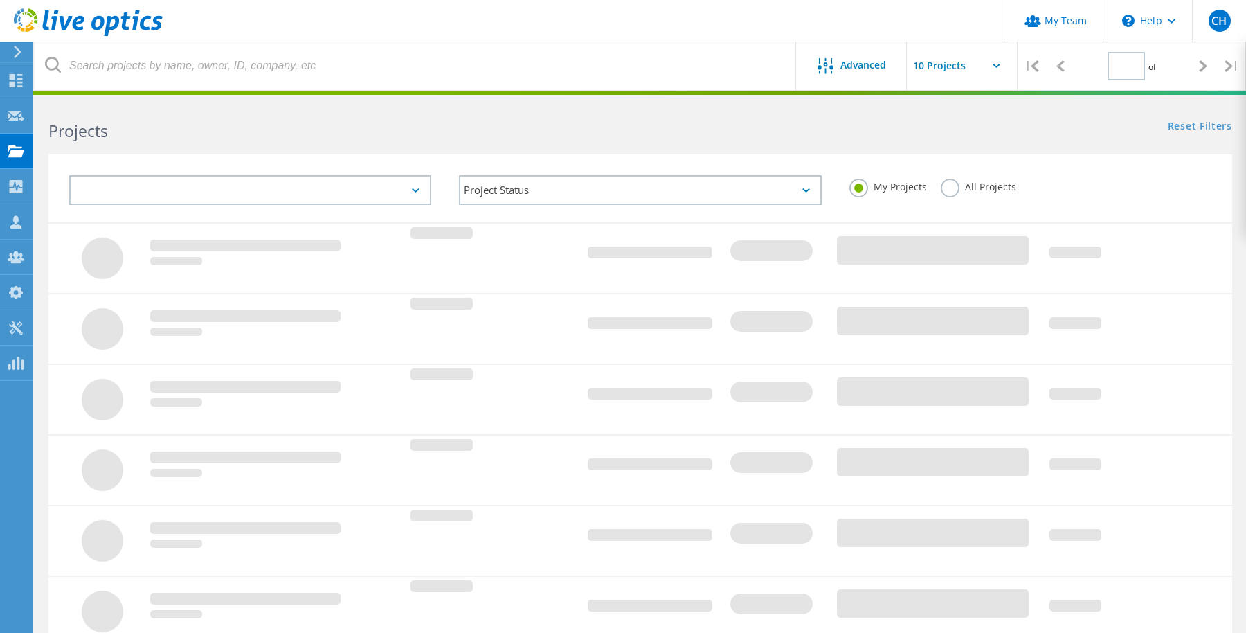
type input "1"
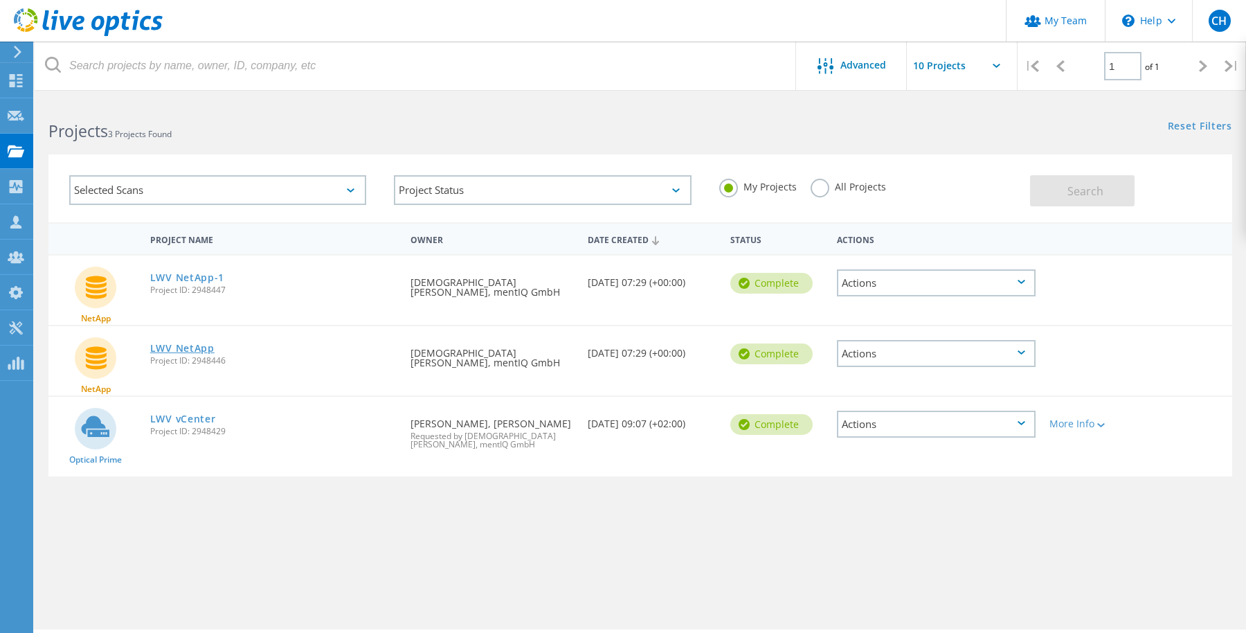
click at [191, 353] on link "LWV NetApp" at bounding box center [182, 348] width 64 height 10
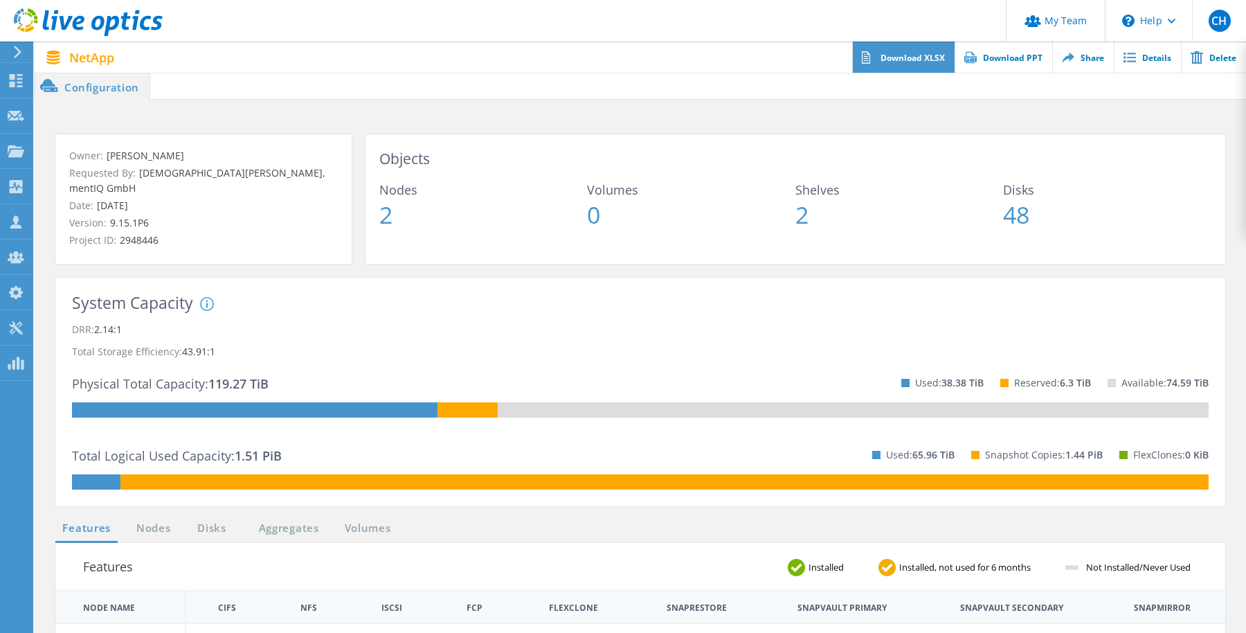
click at [903, 60] on link "Download XLSX" at bounding box center [903, 57] width 102 height 31
